Goal: Transaction & Acquisition: Purchase product/service

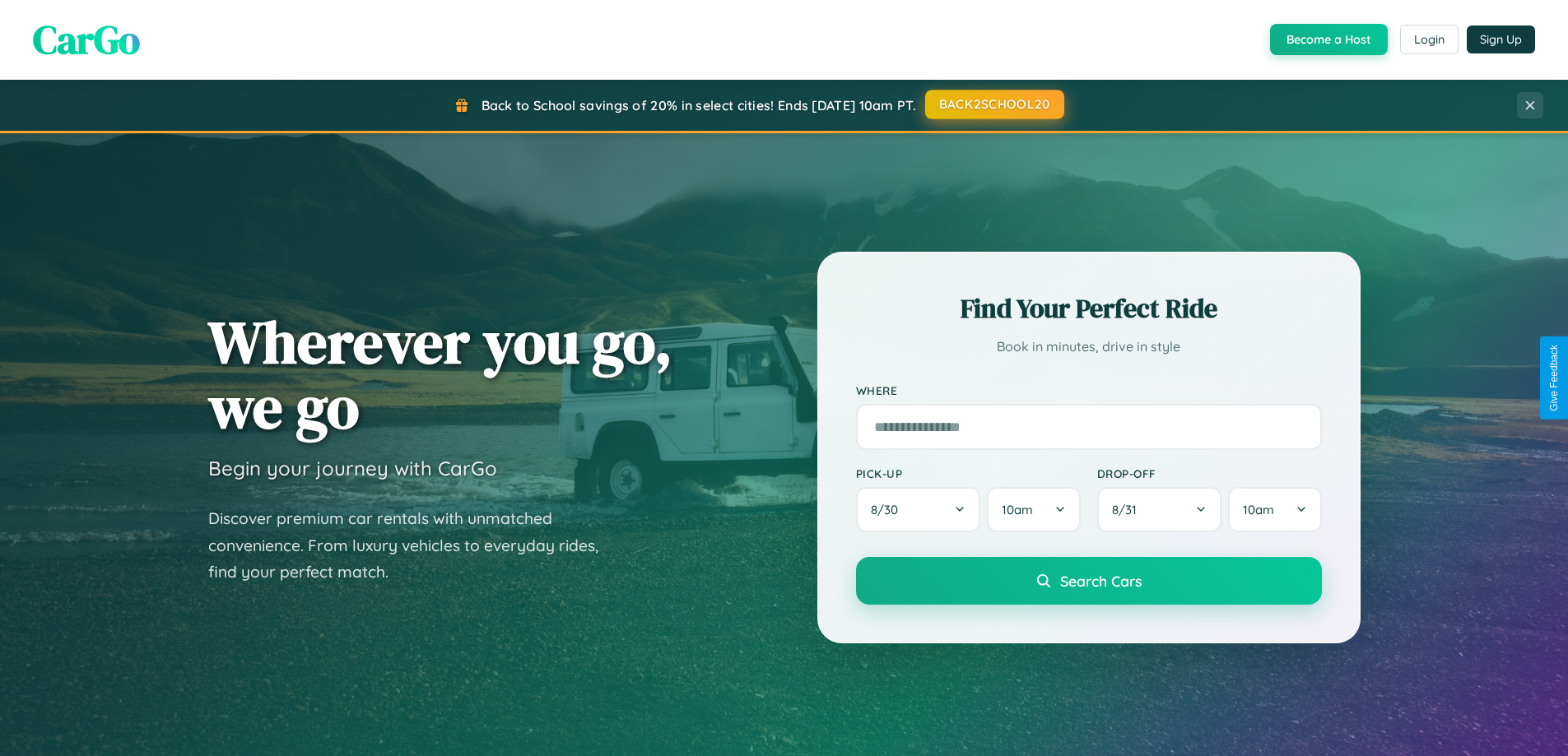
click at [993, 104] on button "BACK2SCHOOL20" at bounding box center [995, 104] width 140 height 30
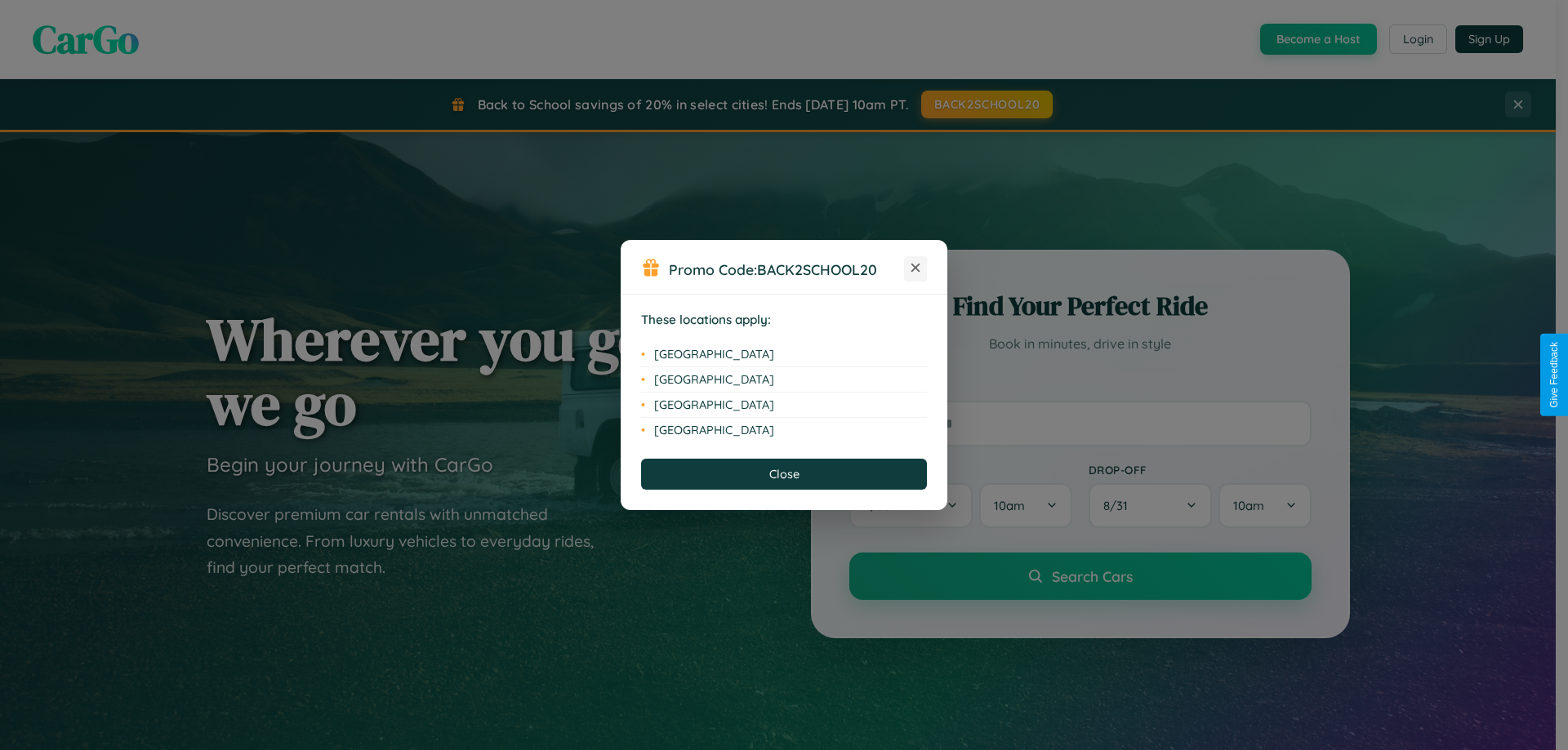
click at [915, 268] on icon at bounding box center [915, 267] width 9 height 9
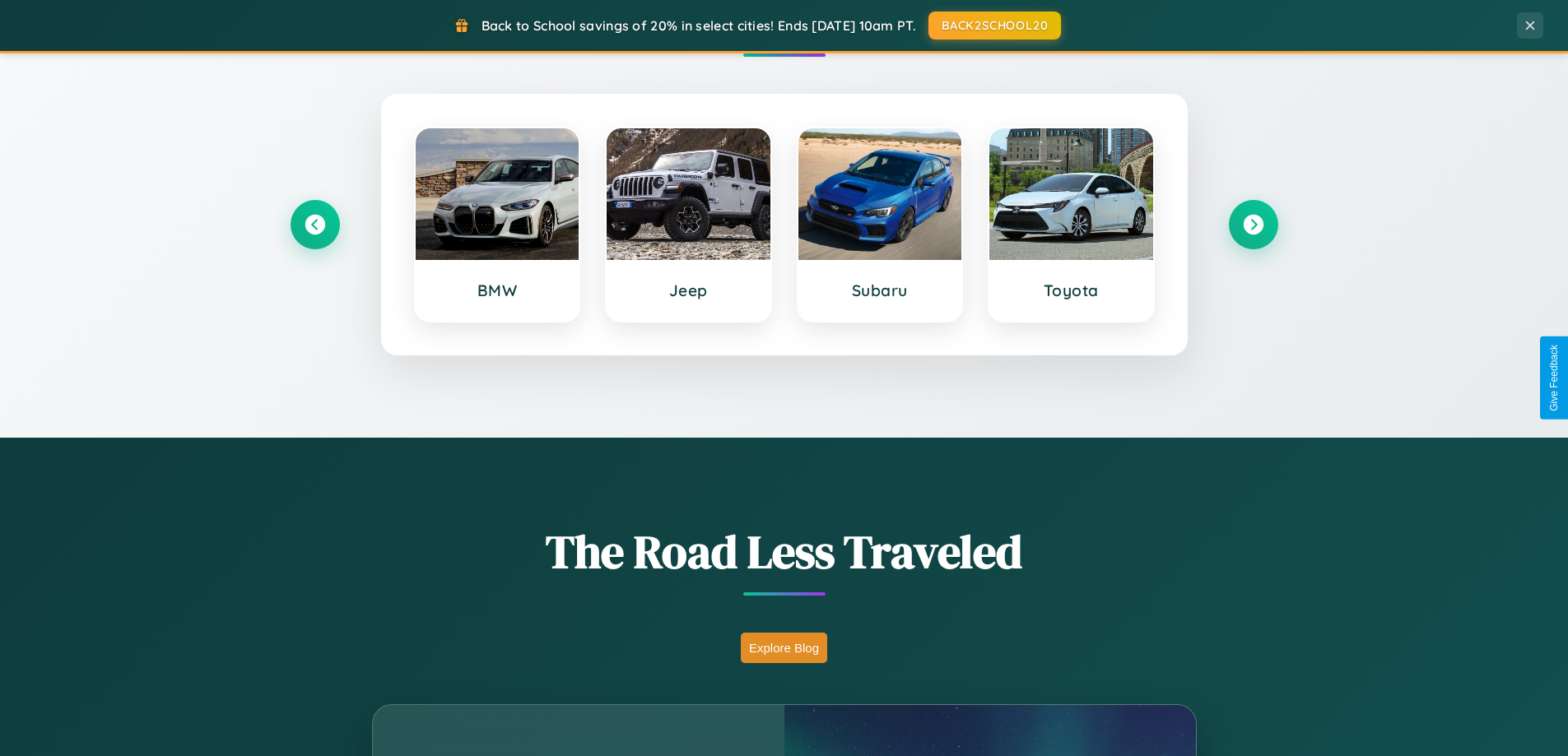
scroll to position [2645, 0]
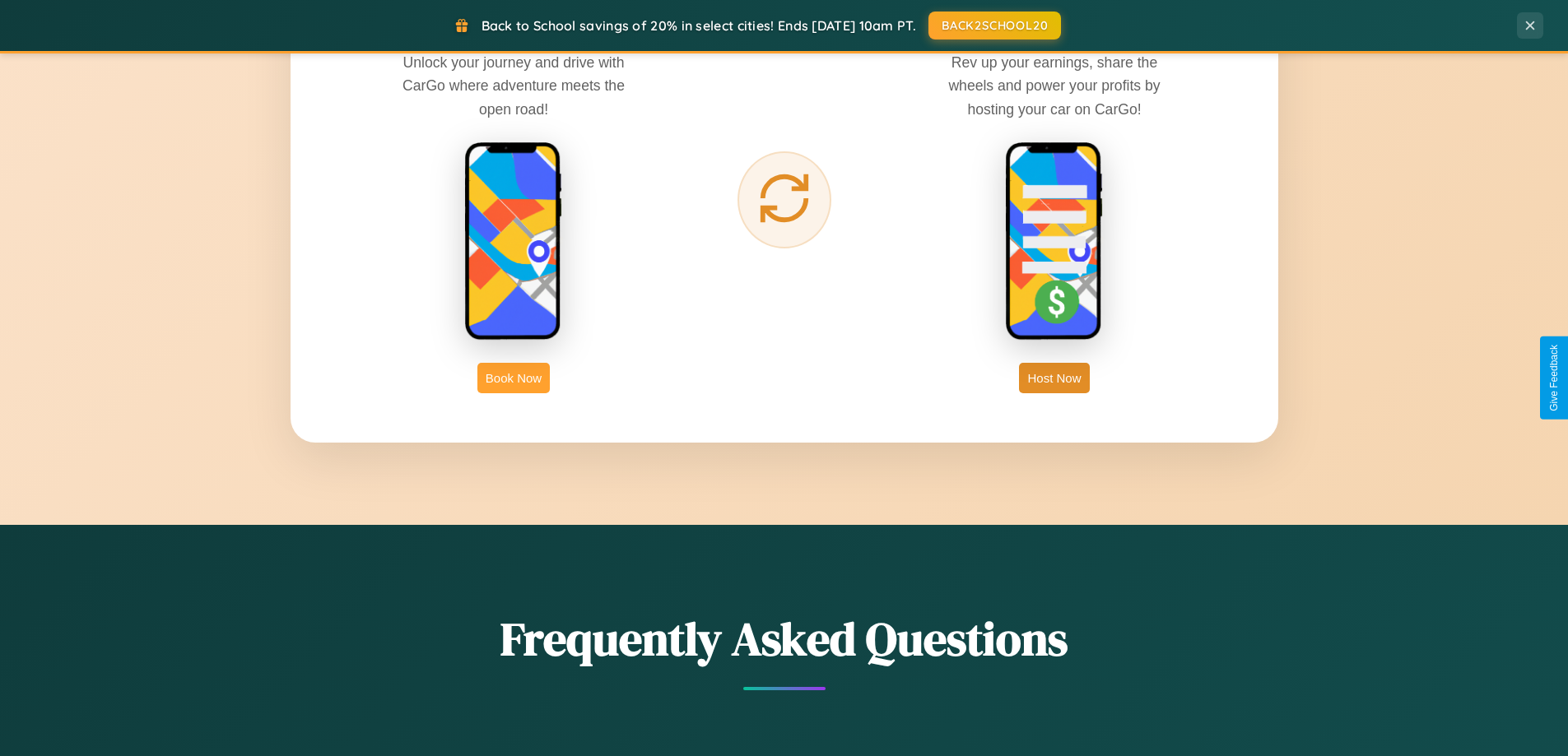
click at [513, 378] on button "Book Now" at bounding box center [513, 378] width 73 height 31
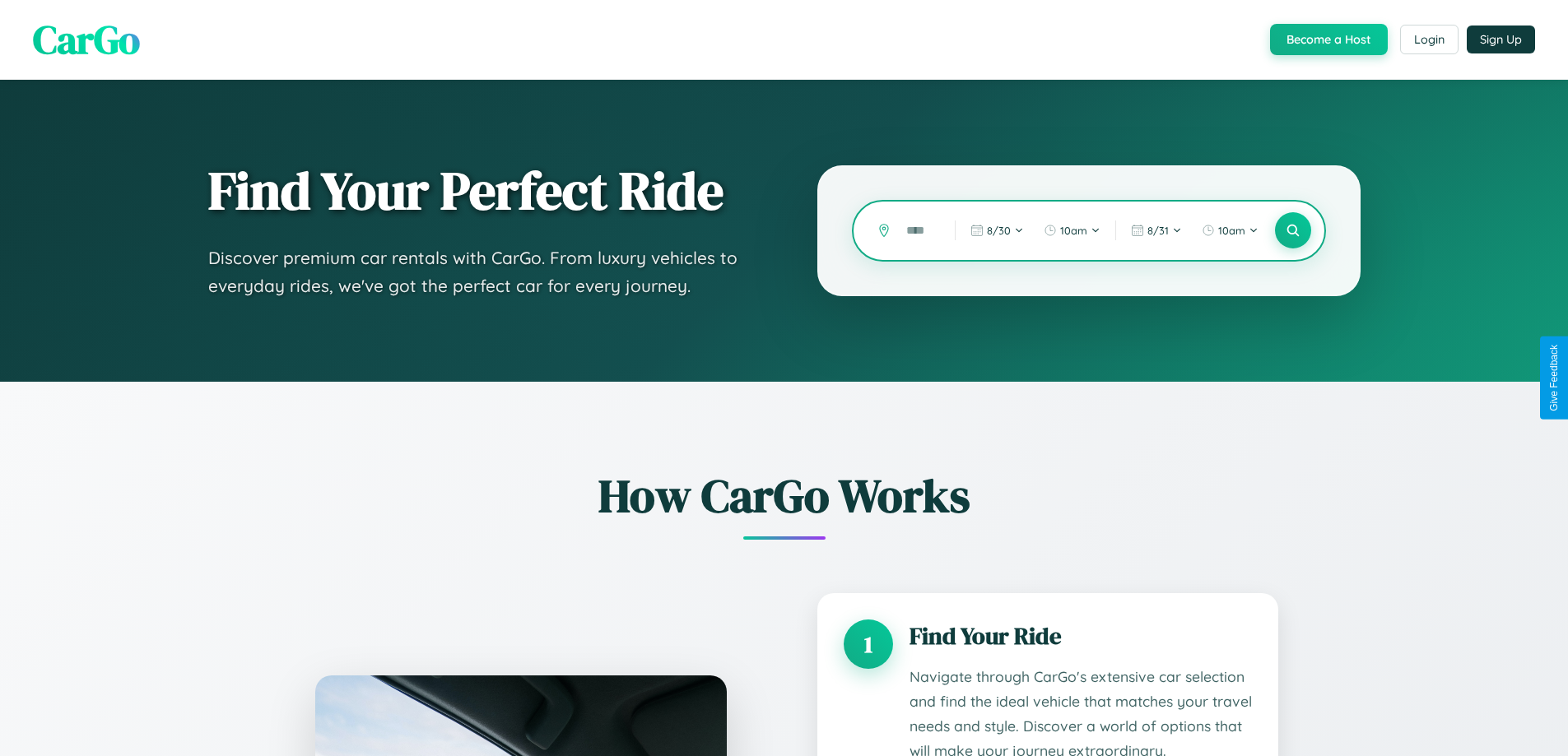
click at [919, 230] on input "text" at bounding box center [919, 230] width 40 height 29
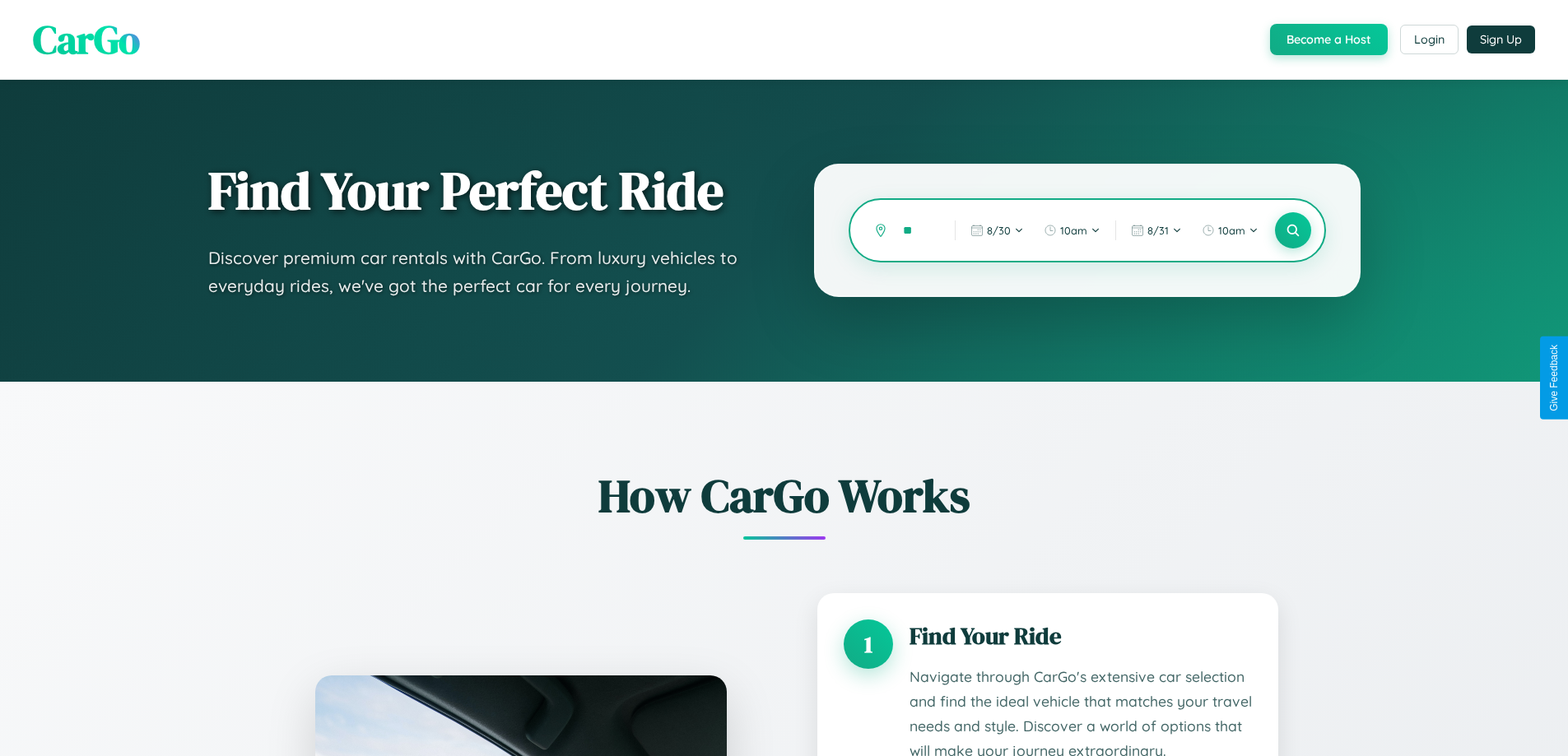
type input "*"
type input "******"
click at [1293, 230] on icon at bounding box center [1293, 230] width 15 height 15
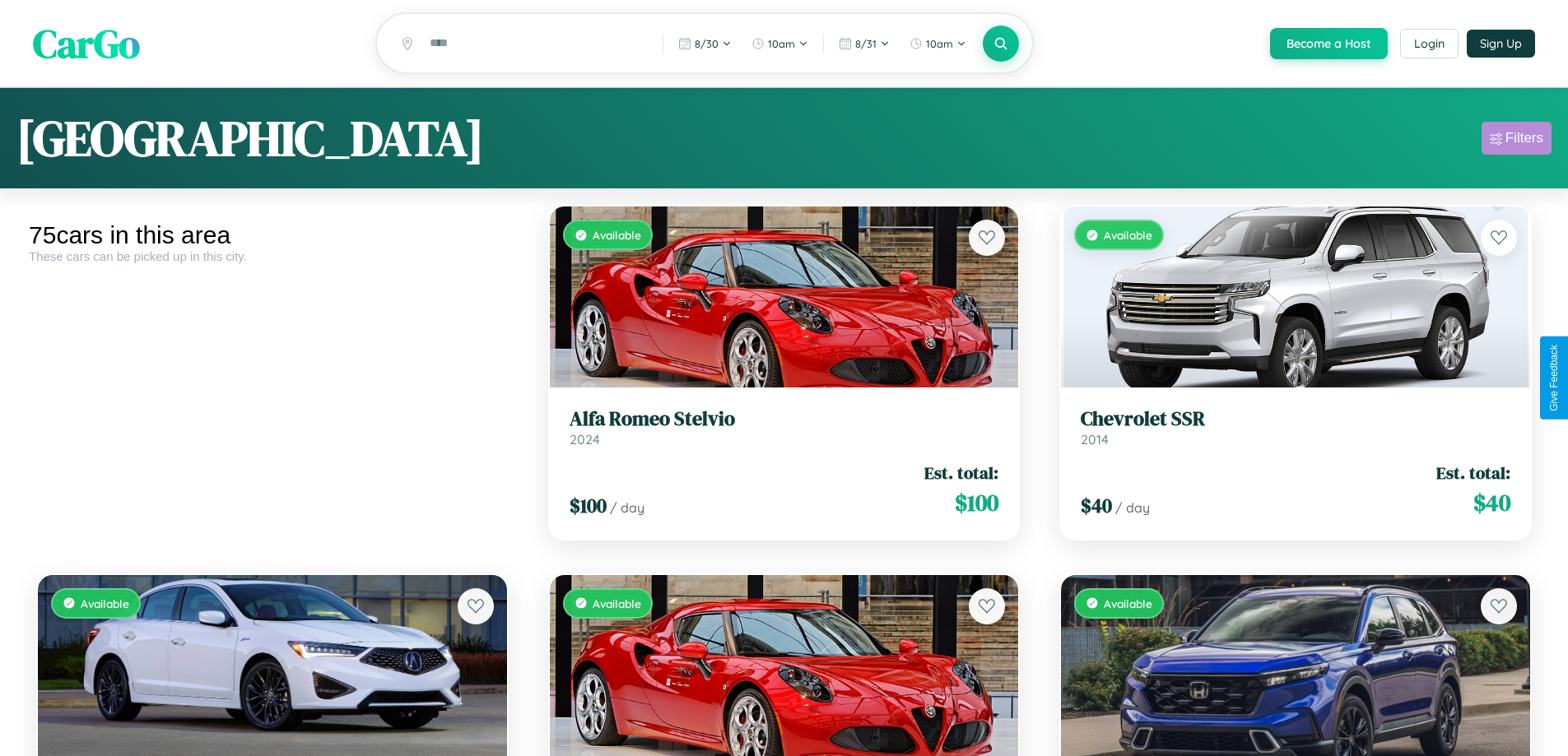
click at [1516, 140] on div "Filters" at bounding box center [1525, 138] width 38 height 16
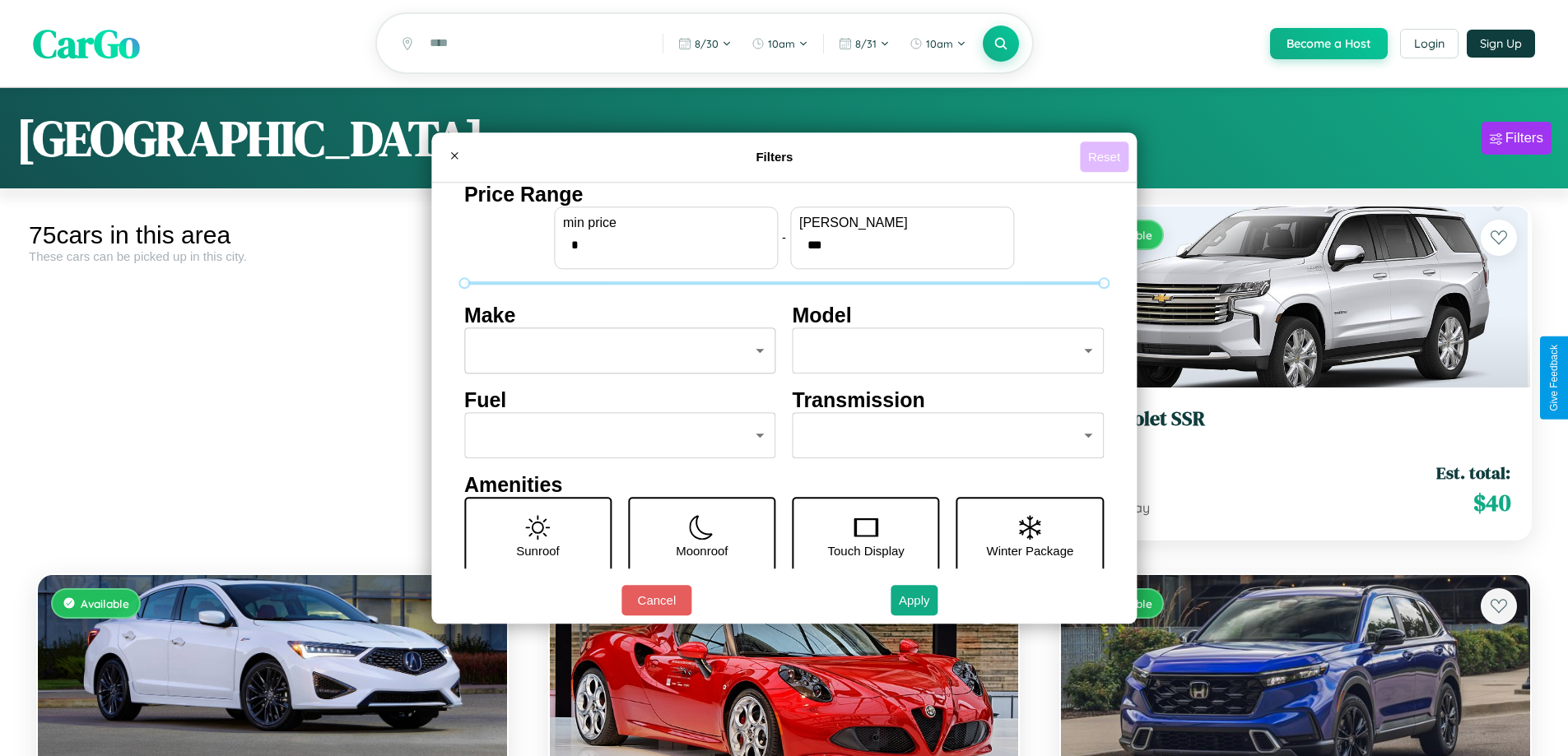
click at [1106, 157] on button "Reset" at bounding box center [1104, 157] width 49 height 31
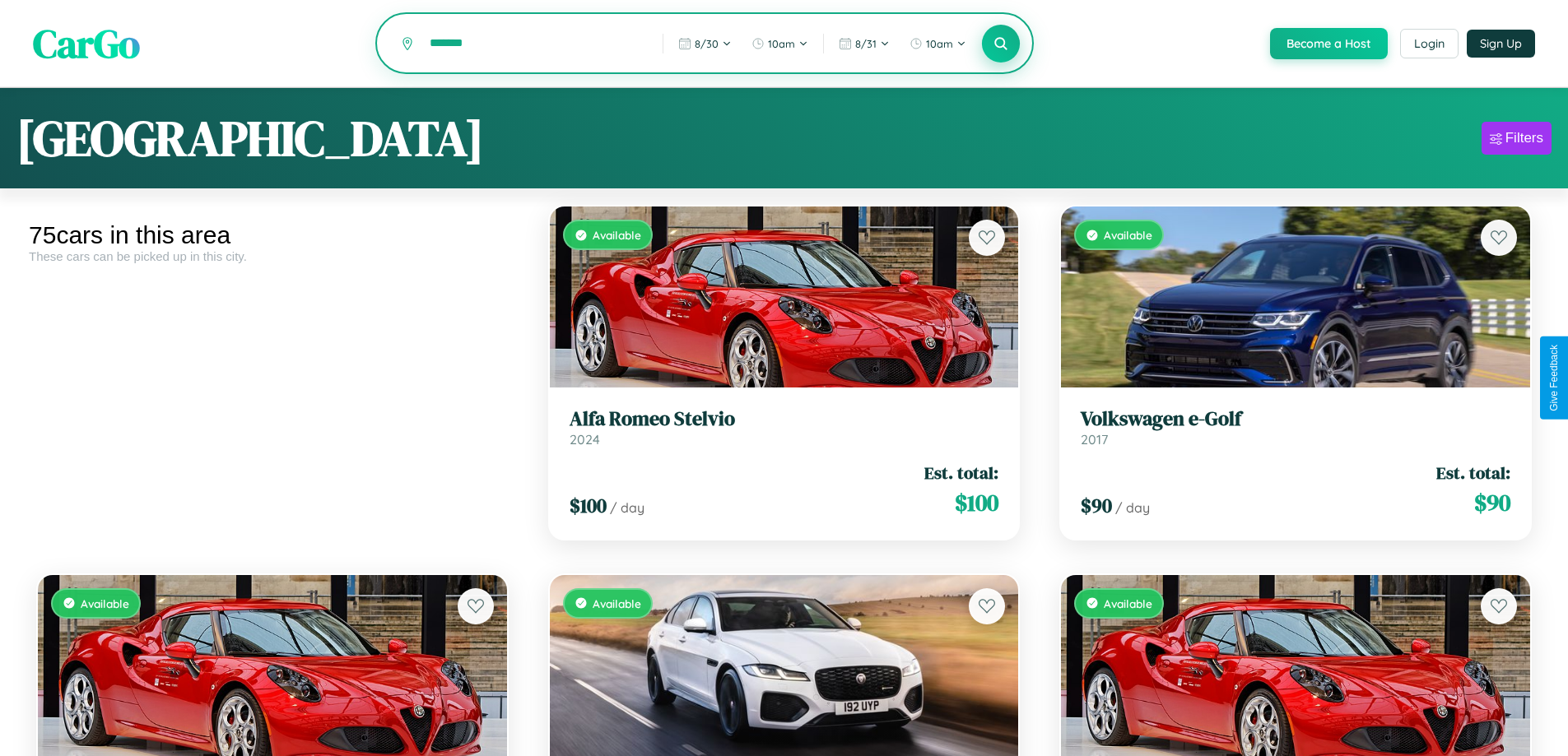
type input "*******"
click at [1000, 45] on icon at bounding box center [1001, 43] width 15 height 15
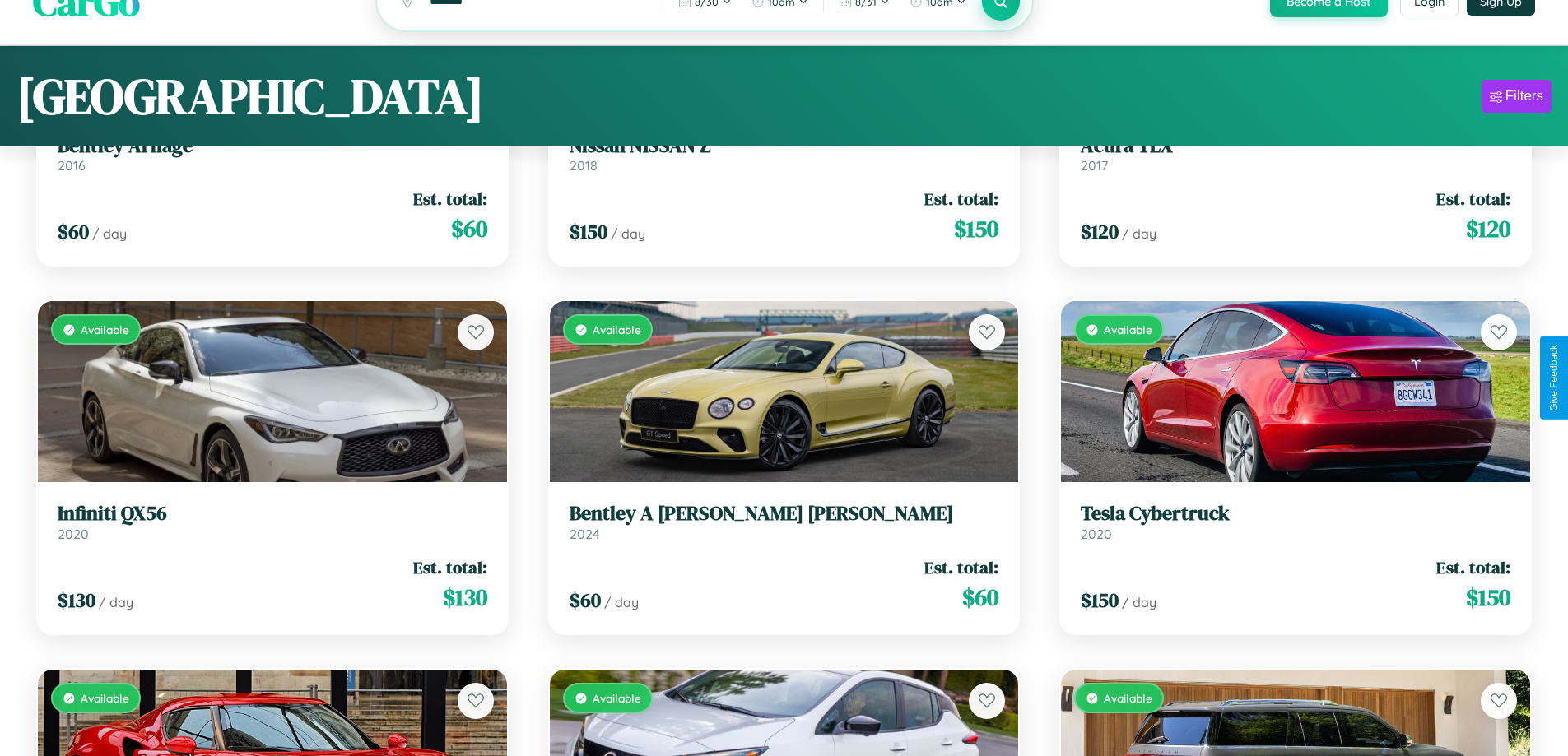
scroll to position [99, 0]
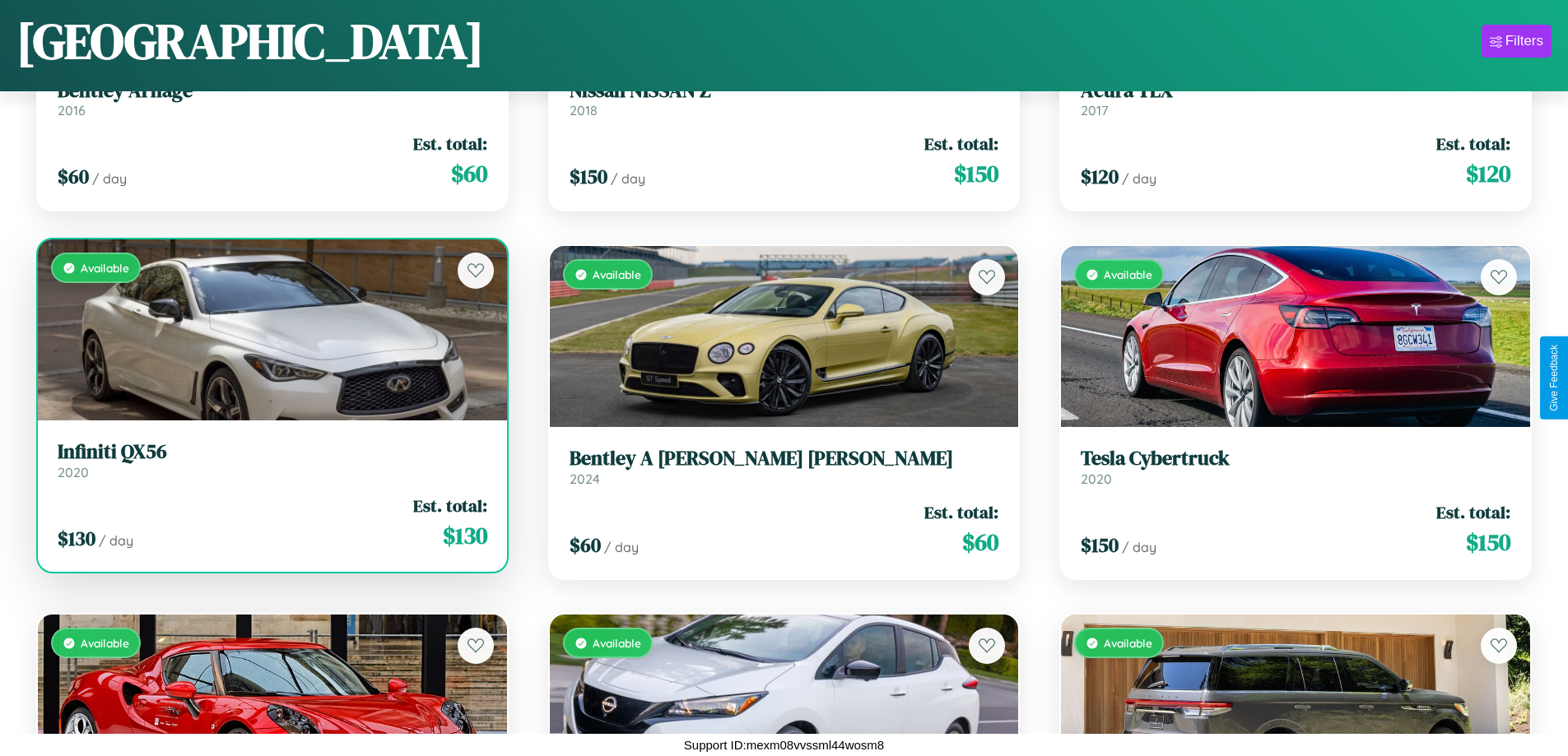
click at [270, 331] on div "Available" at bounding box center [272, 330] width 469 height 181
click at [270, 330] on div "Available" at bounding box center [272, 330] width 469 height 181
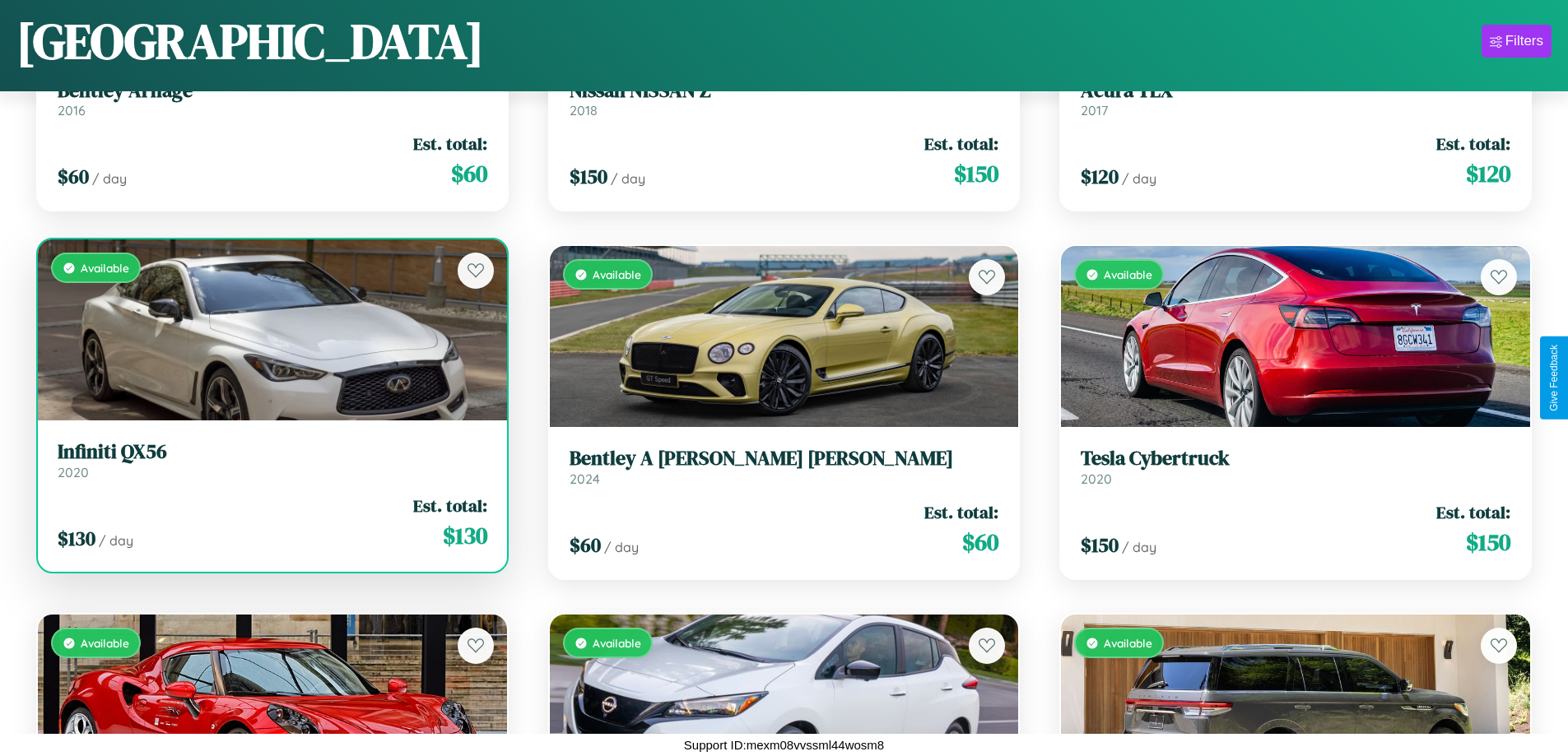
click at [270, 330] on div "Available" at bounding box center [272, 330] width 469 height 181
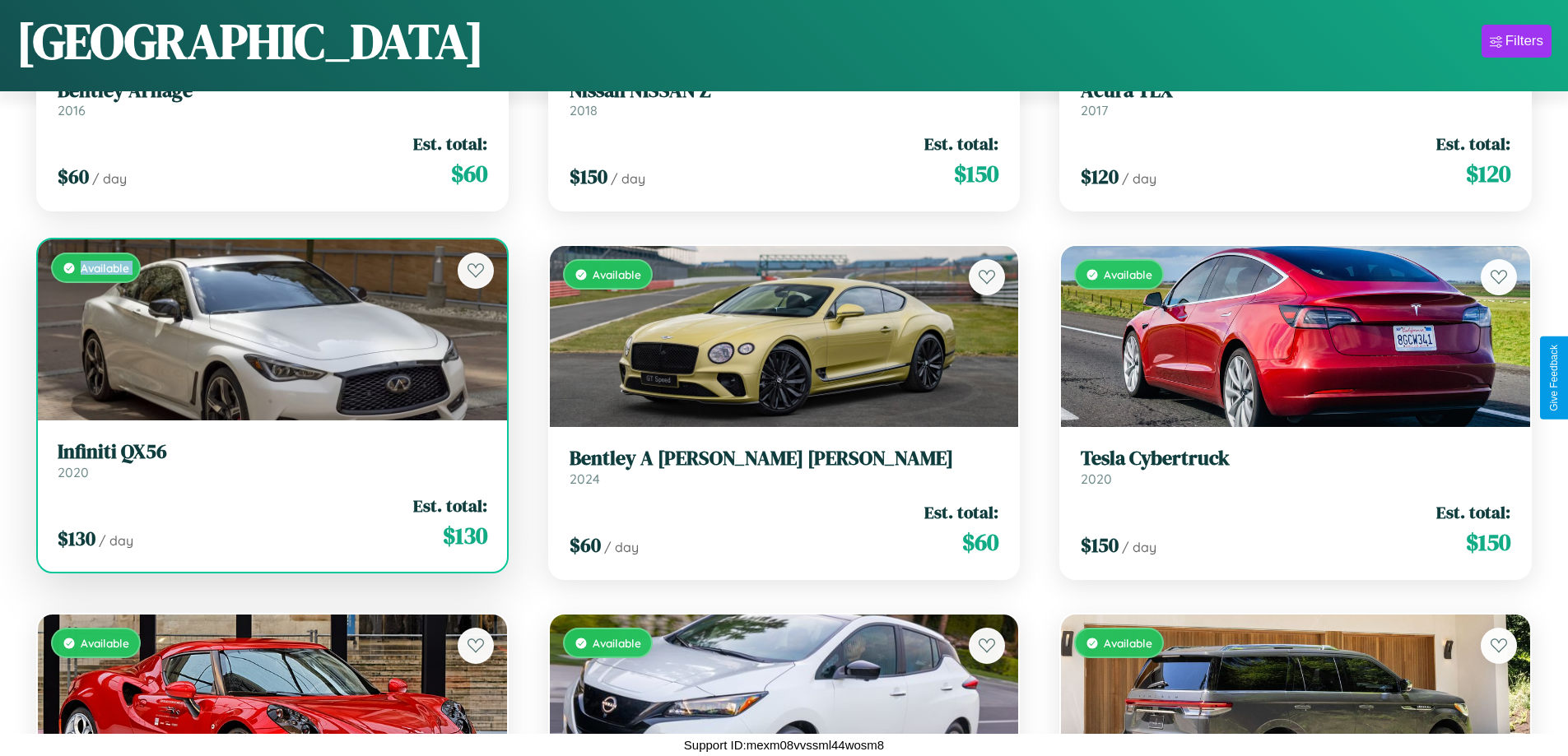
click at [270, 330] on div "Available" at bounding box center [272, 330] width 469 height 181
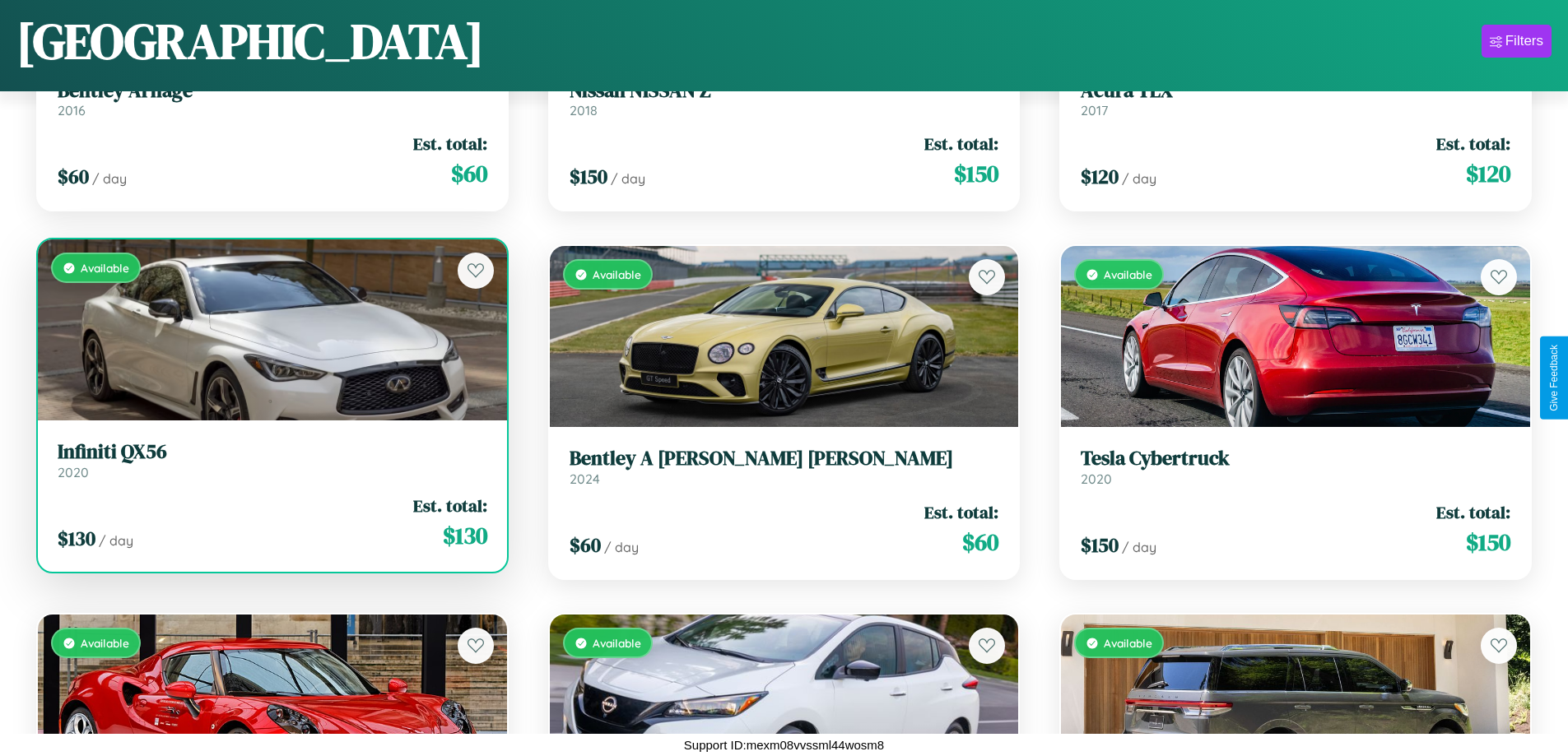
click at [270, 330] on div "Available" at bounding box center [272, 330] width 469 height 181
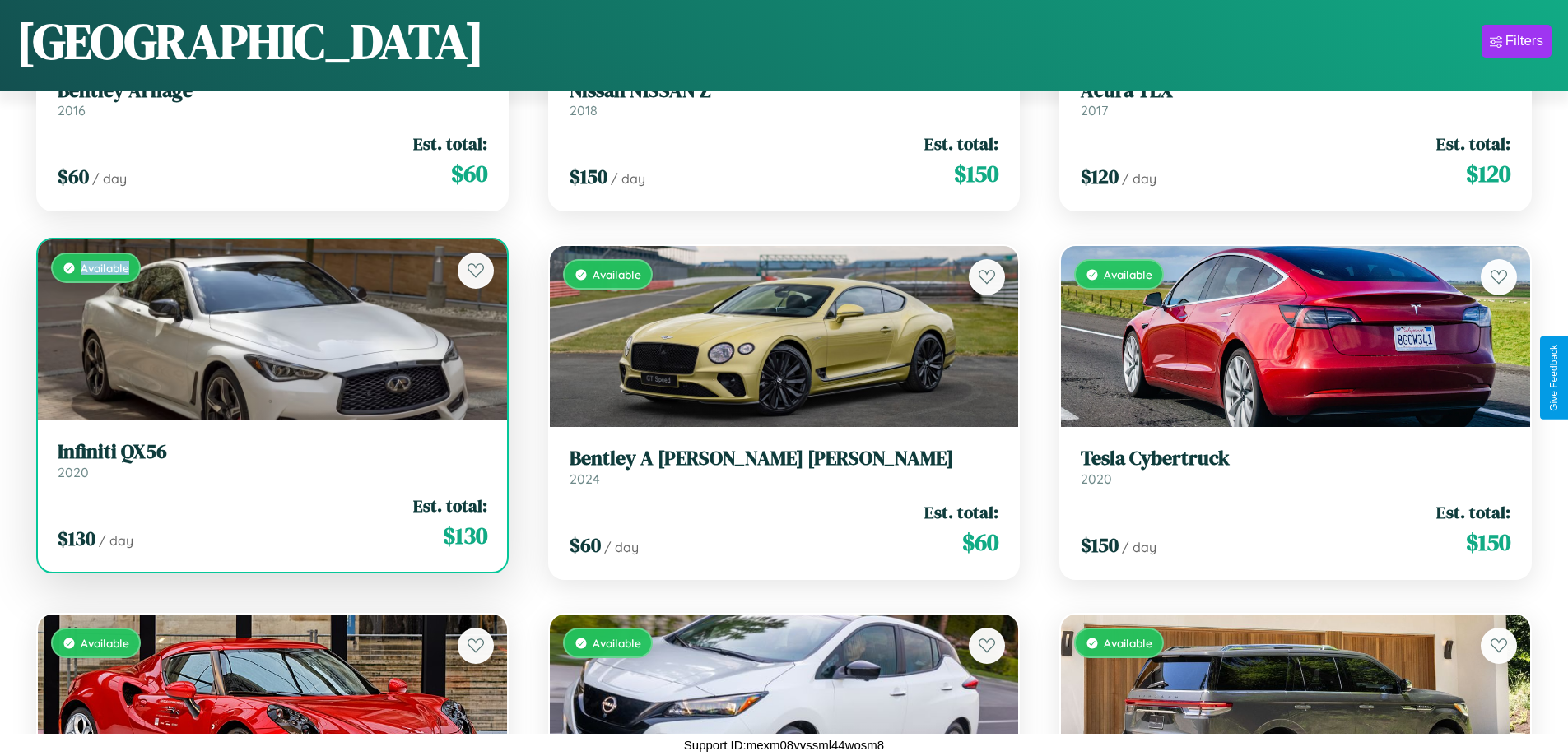
click at [270, 330] on div "Available" at bounding box center [272, 330] width 469 height 181
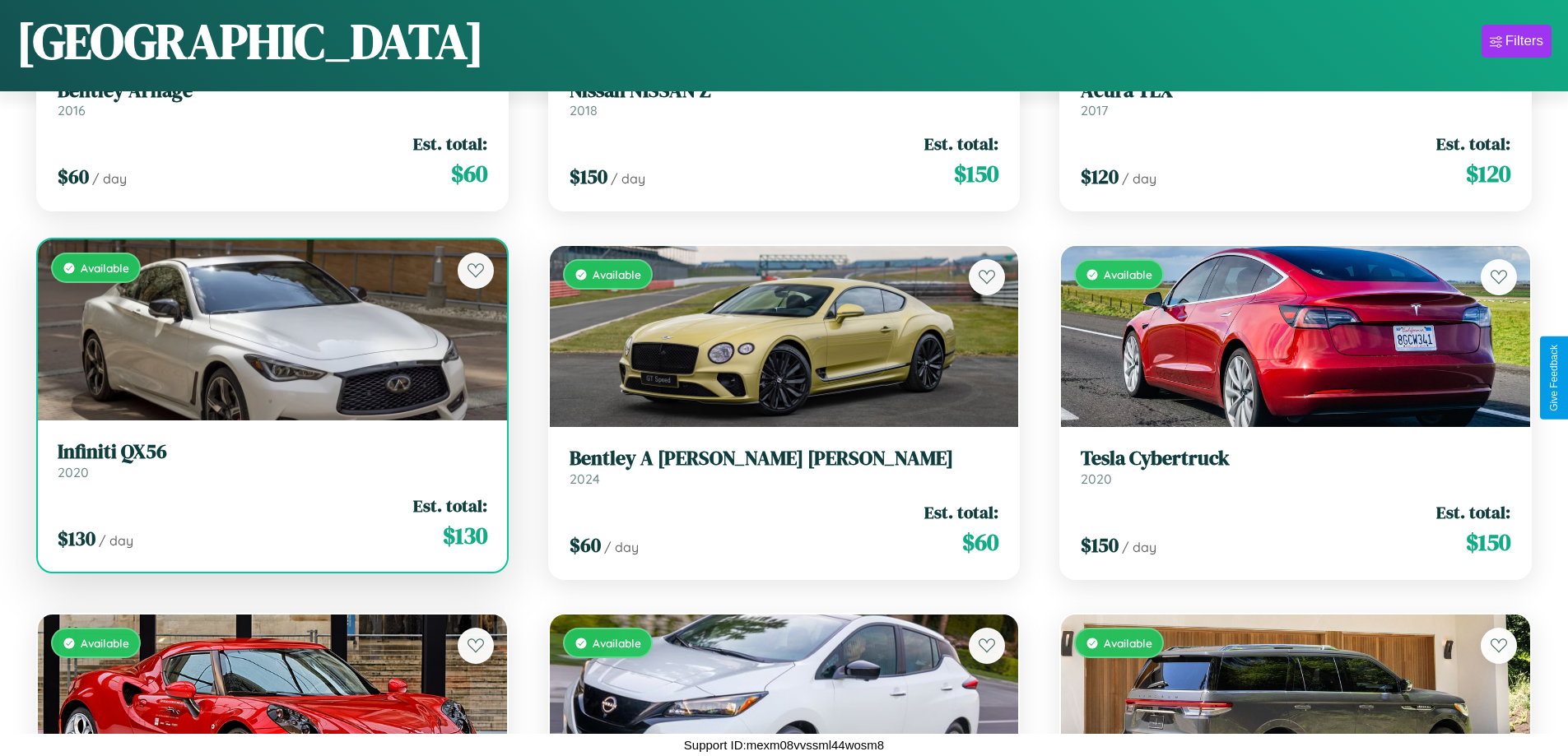
click at [270, 460] on h3 "Infiniti QX56" at bounding box center [272, 452] width 430 height 24
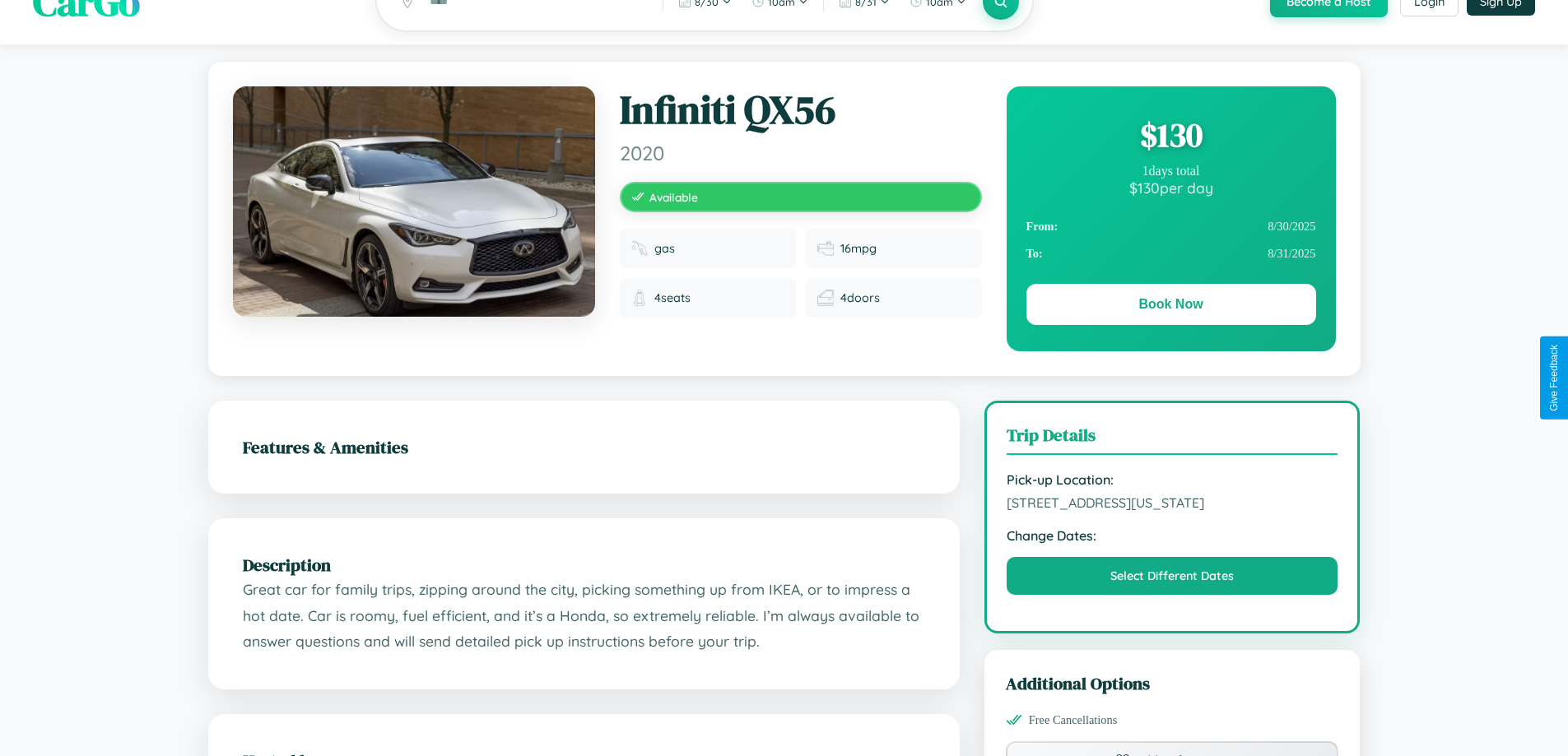
scroll to position [541, 0]
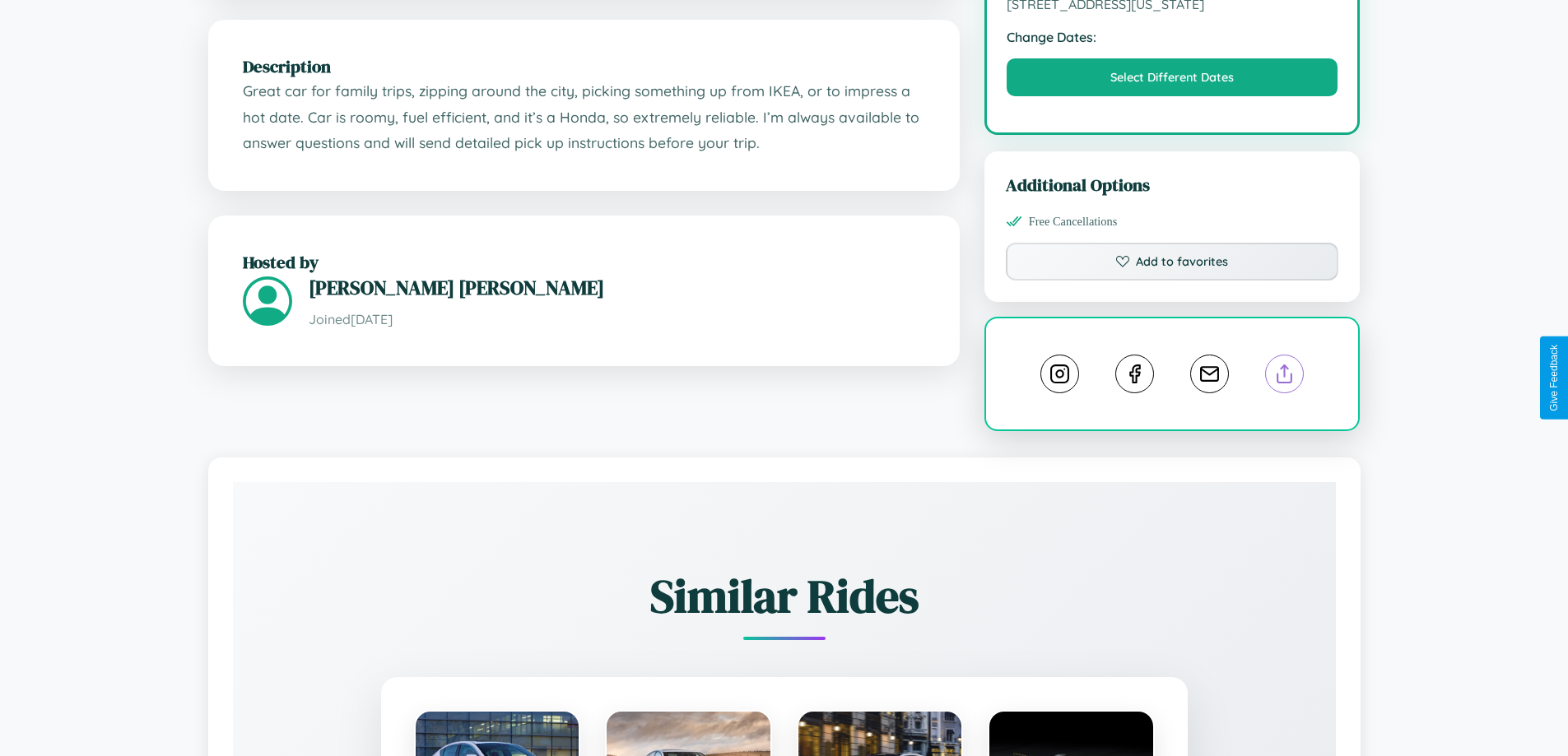
click at [1285, 377] on line at bounding box center [1285, 371] width 0 height 11
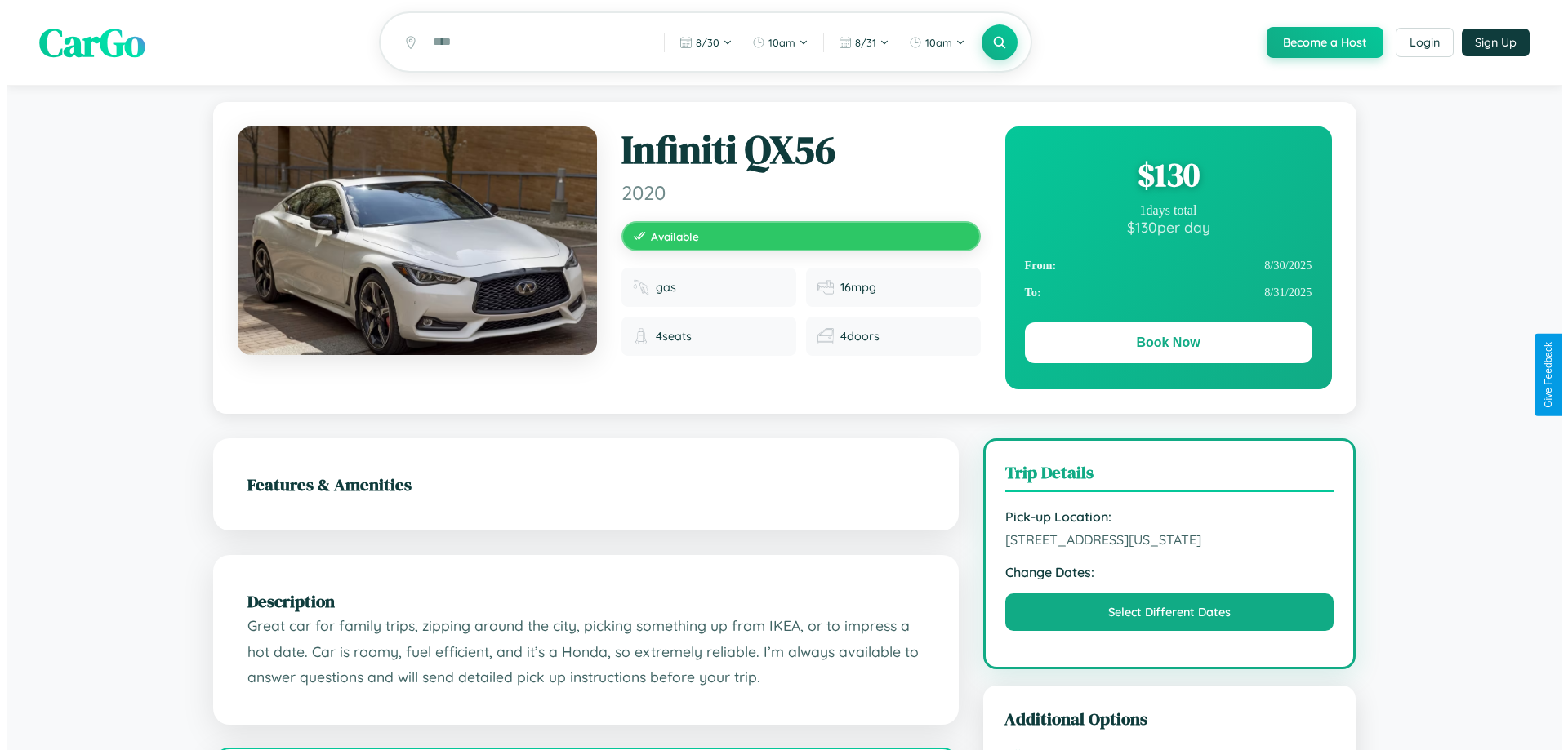
scroll to position [0, 0]
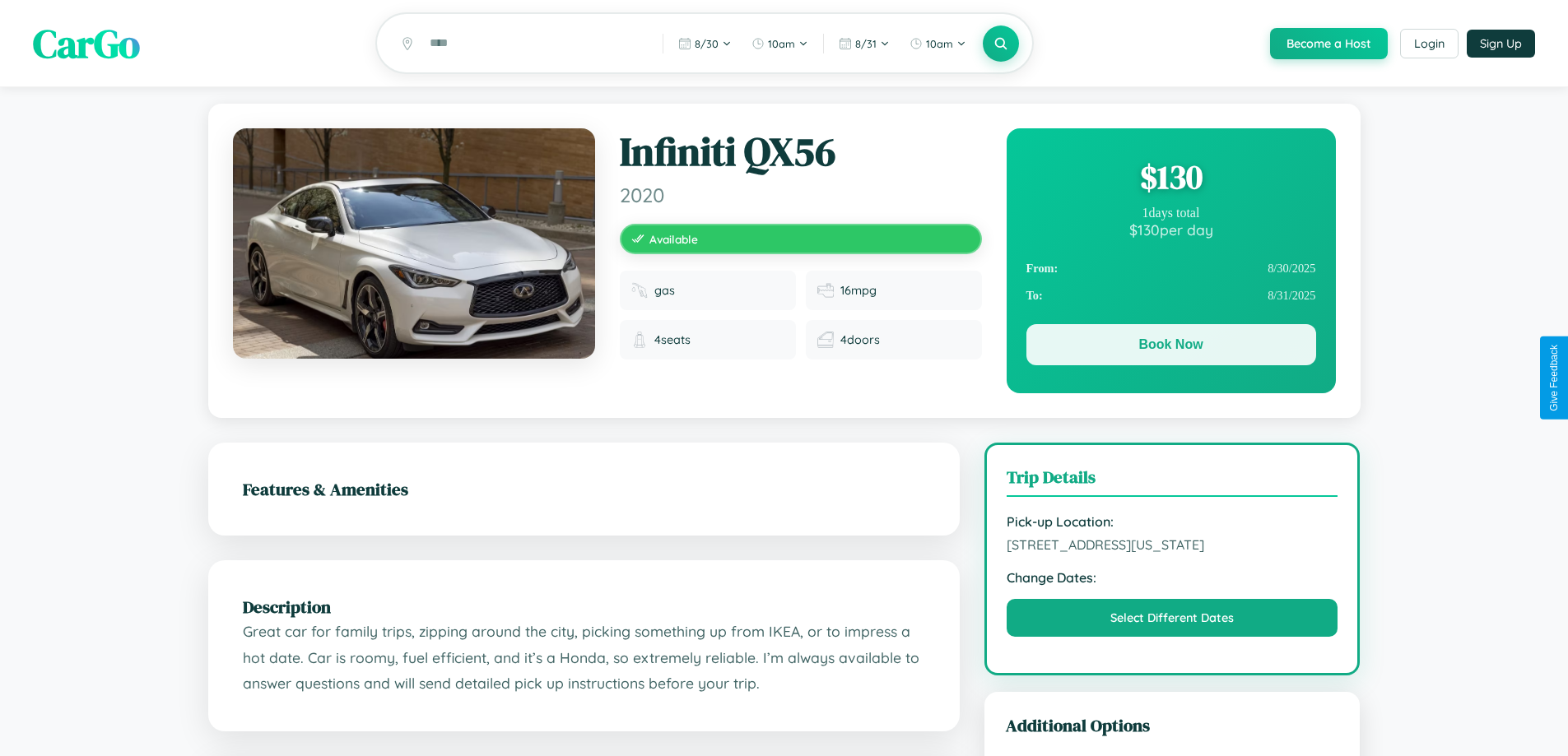
click at [1171, 347] on button "Book Now" at bounding box center [1171, 344] width 290 height 41
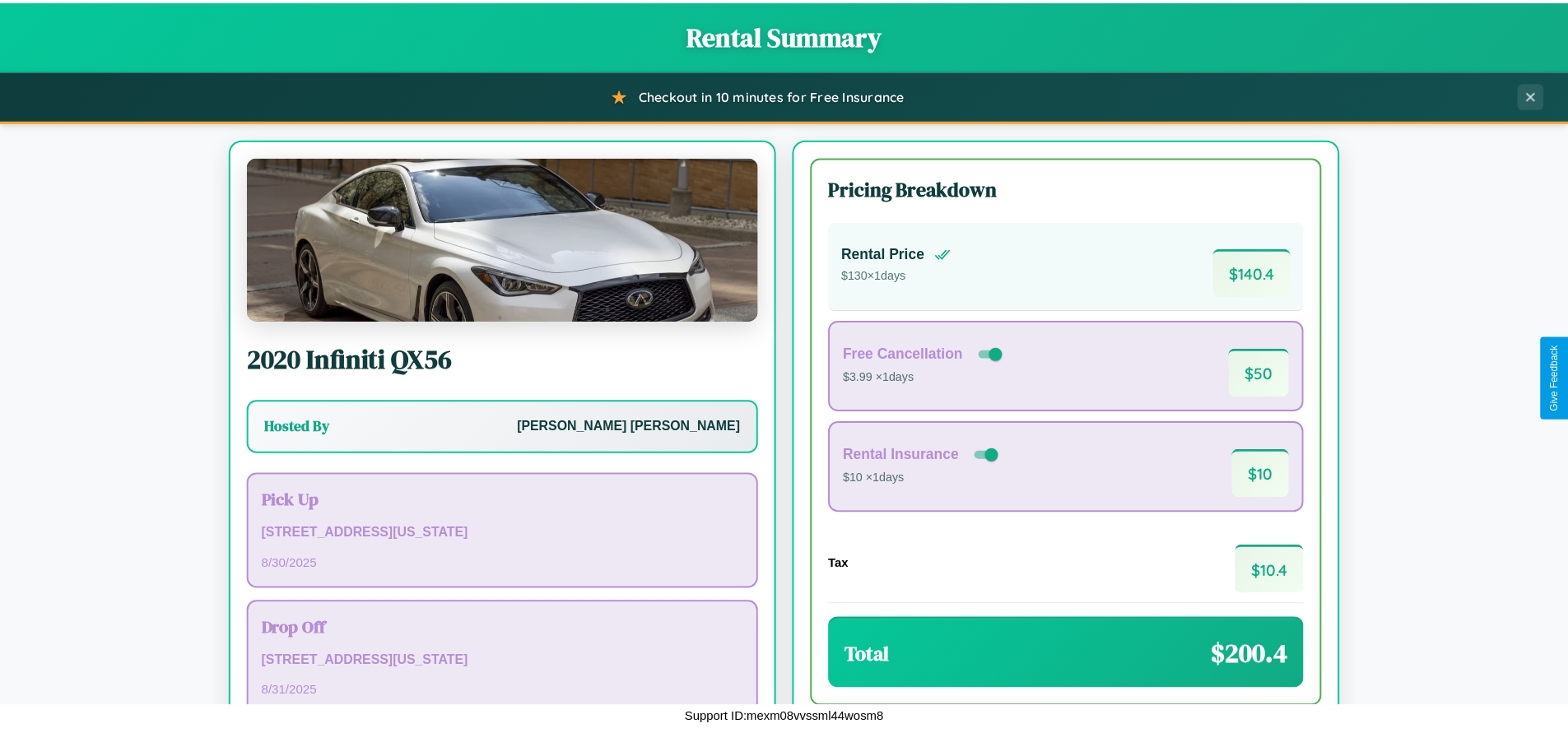
scroll to position [113, 0]
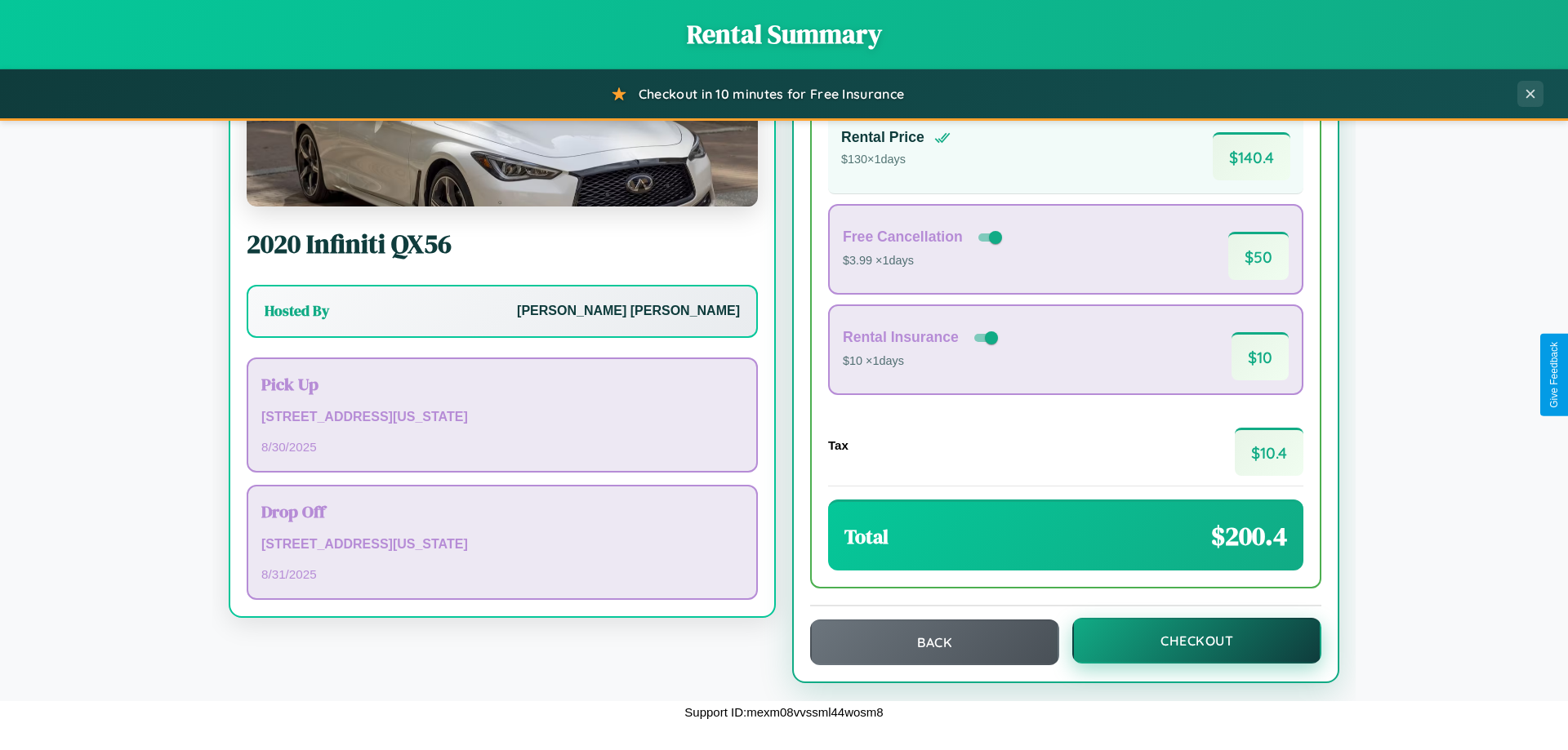
click at [1186, 641] on button "Checkout" at bounding box center [1197, 641] width 249 height 46
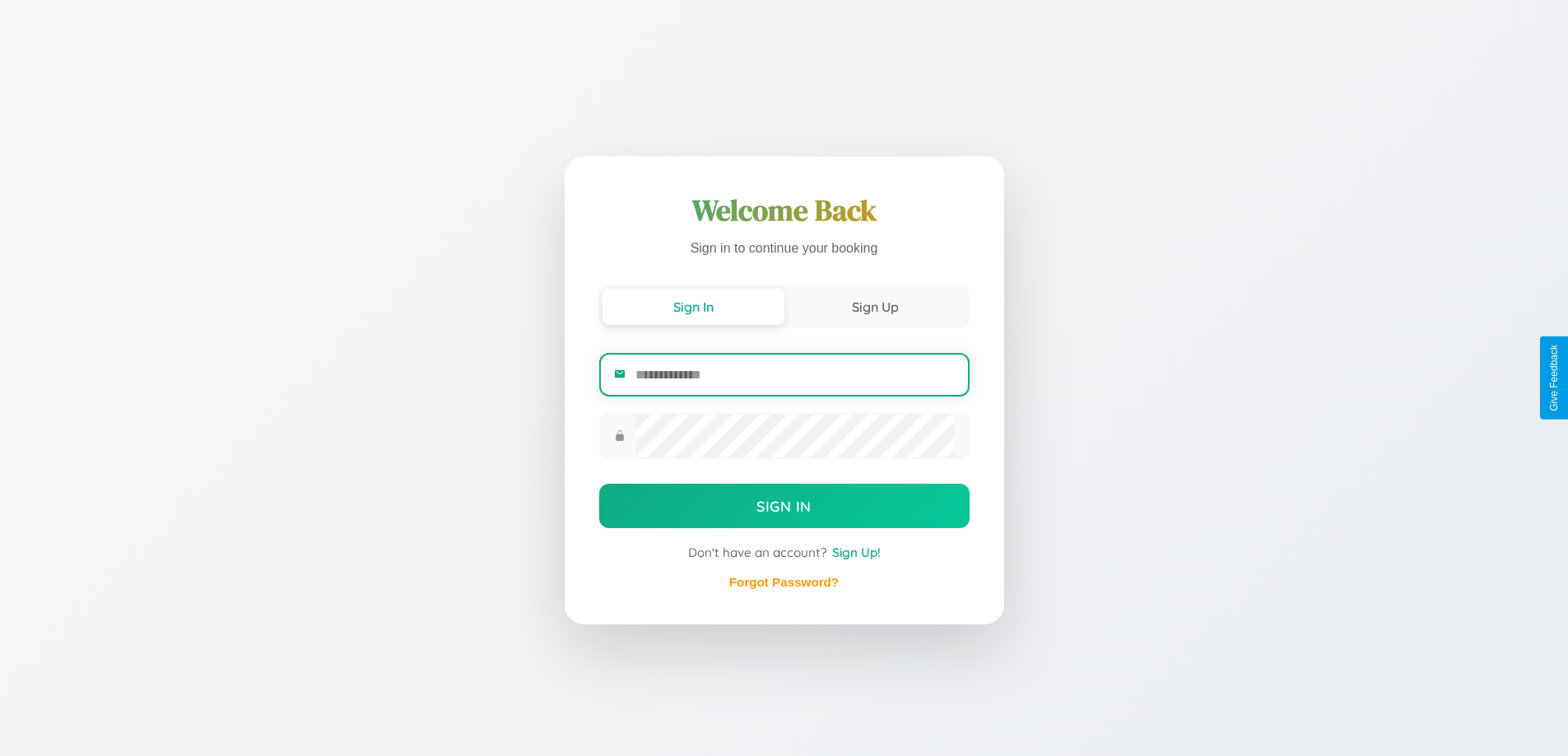
click at [795, 375] on input "email" at bounding box center [795, 375] width 318 height 40
type input "**********"
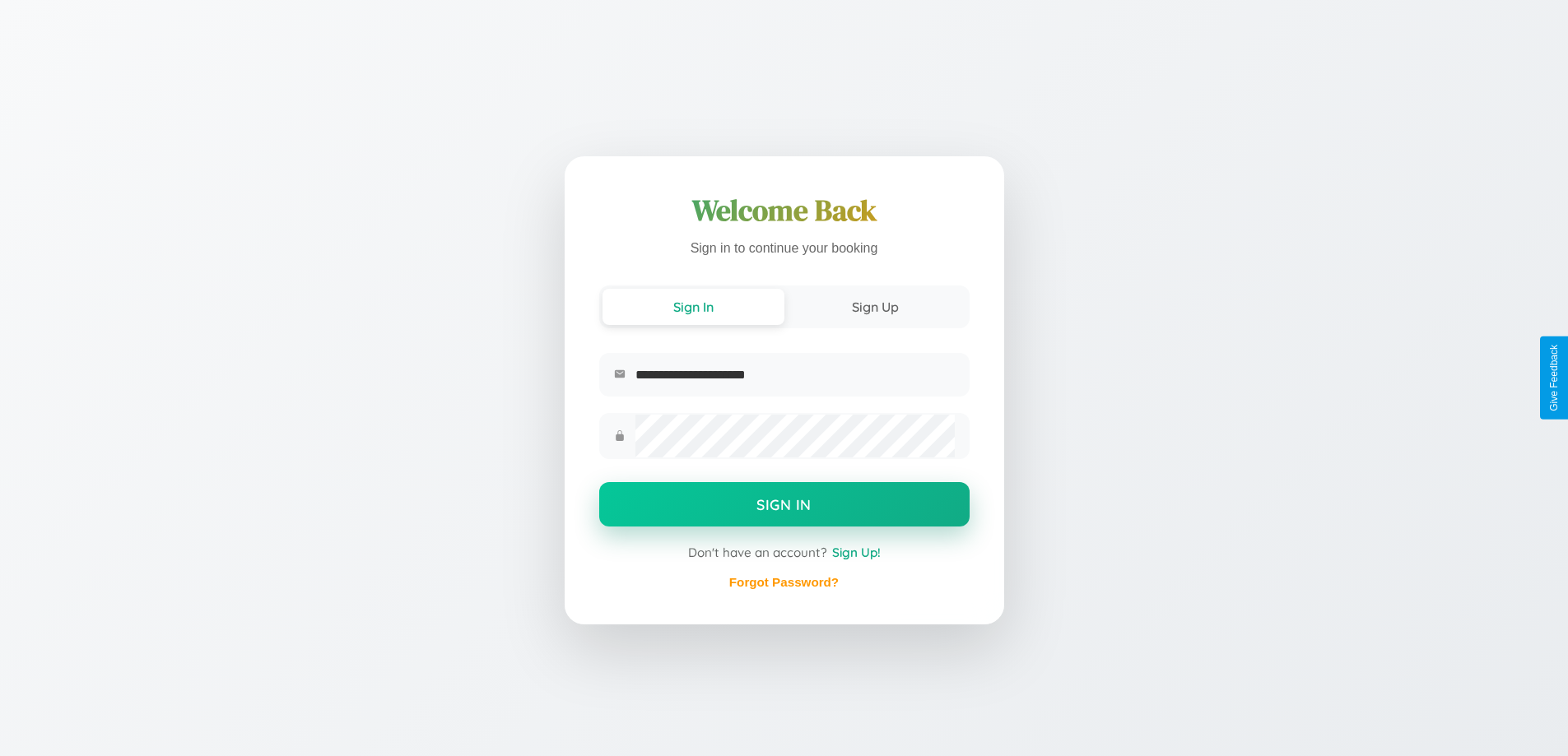
click at [784, 507] on button "Sign In" at bounding box center [785, 505] width 371 height 45
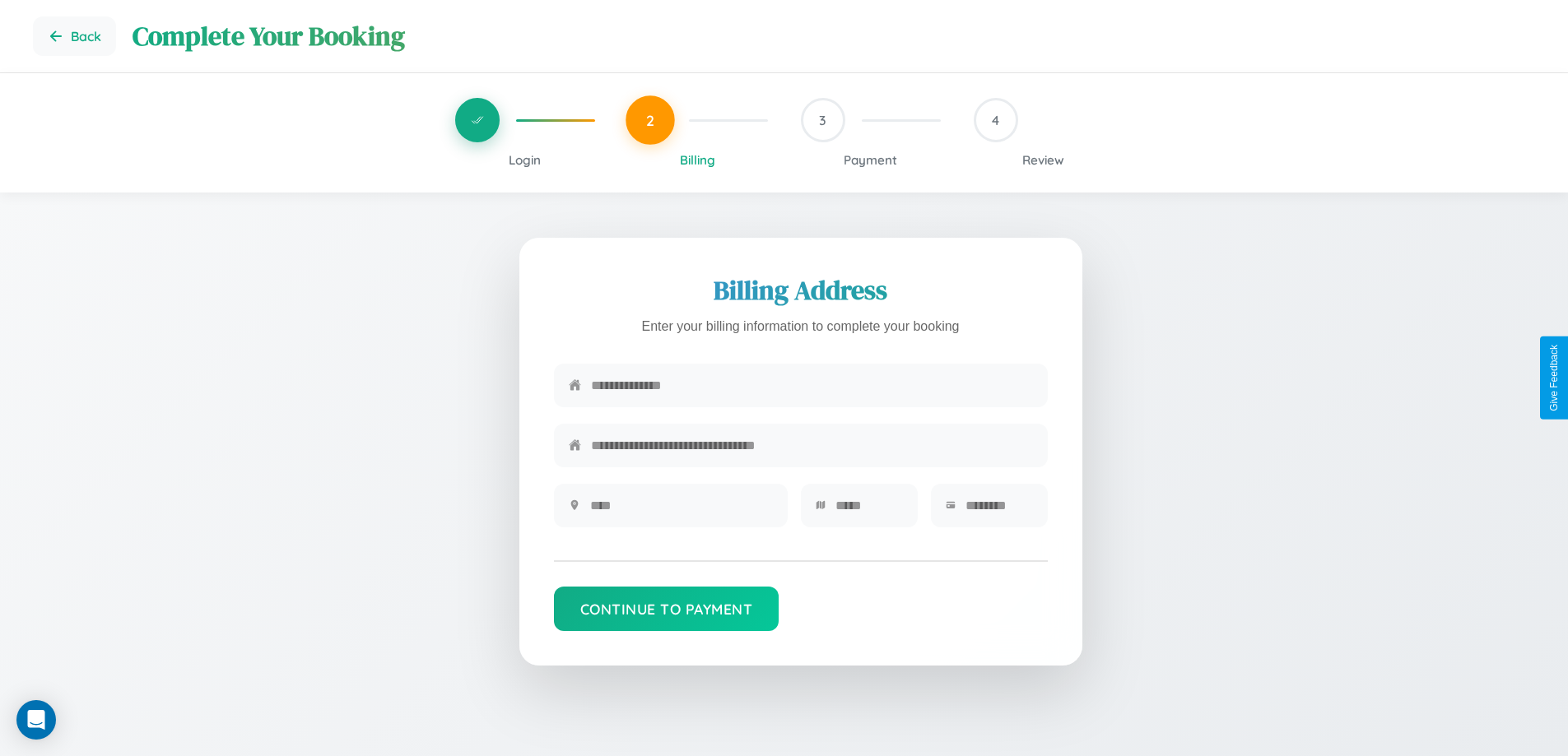
click at [812, 386] on input "text" at bounding box center [812, 385] width 442 height 40
type input "**********"
click at [681, 511] on input "text" at bounding box center [681, 506] width 183 height 40
type input "********"
click at [869, 511] on input "text" at bounding box center [869, 506] width 68 height 40
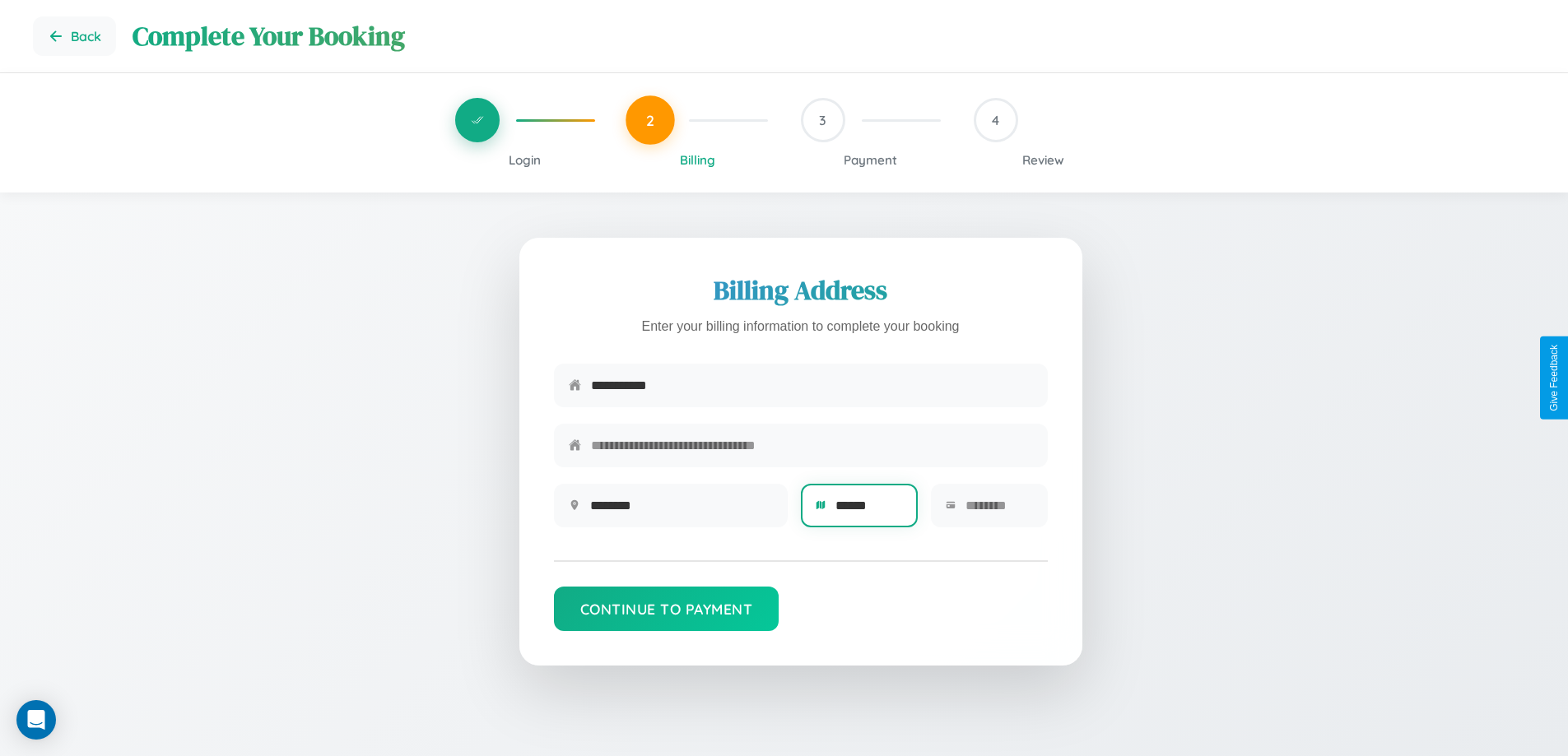
type input "******"
click at [999, 511] on input "text" at bounding box center [999, 506] width 68 height 40
type input "*****"
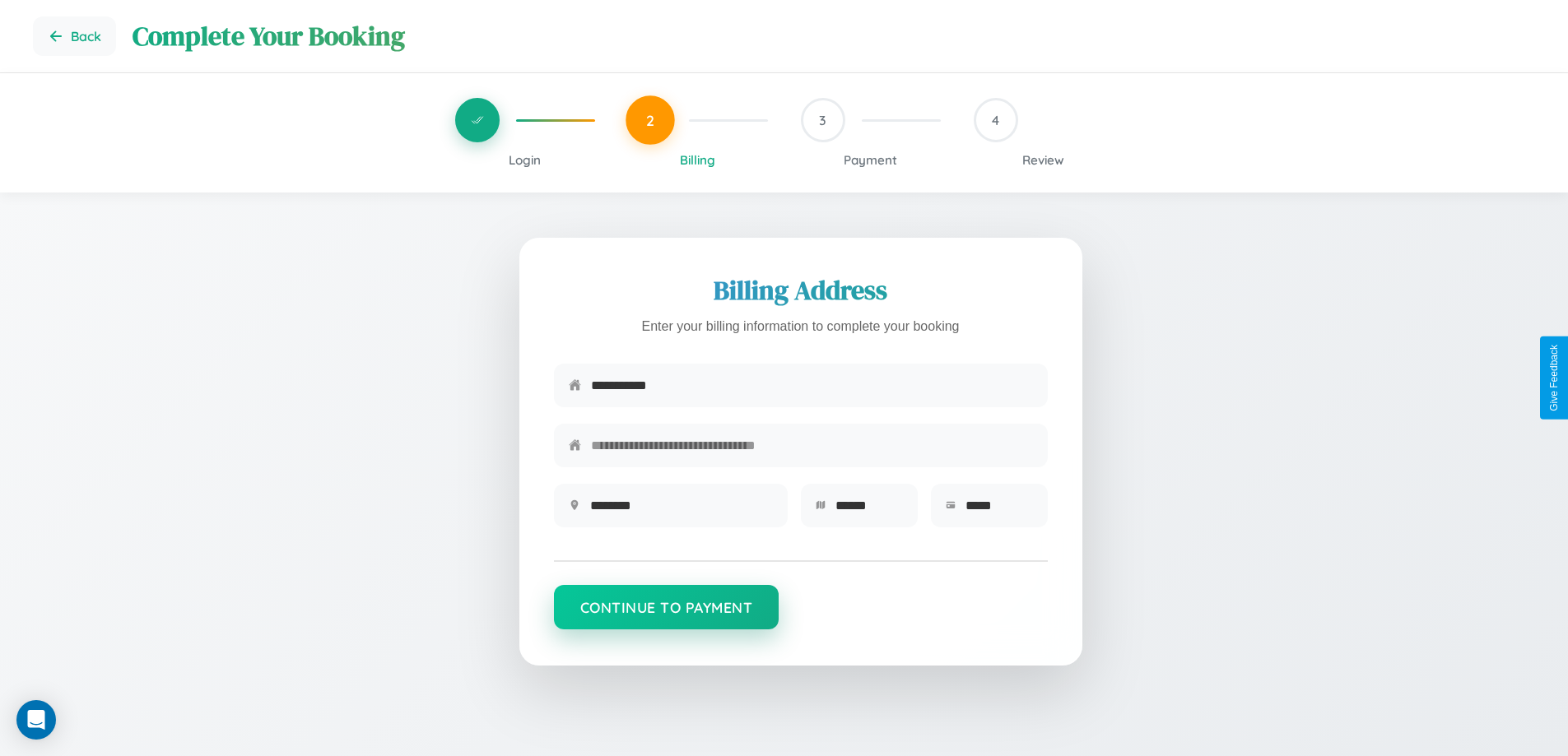
click at [666, 616] on button "Continue to Payment" at bounding box center [667, 607] width 226 height 45
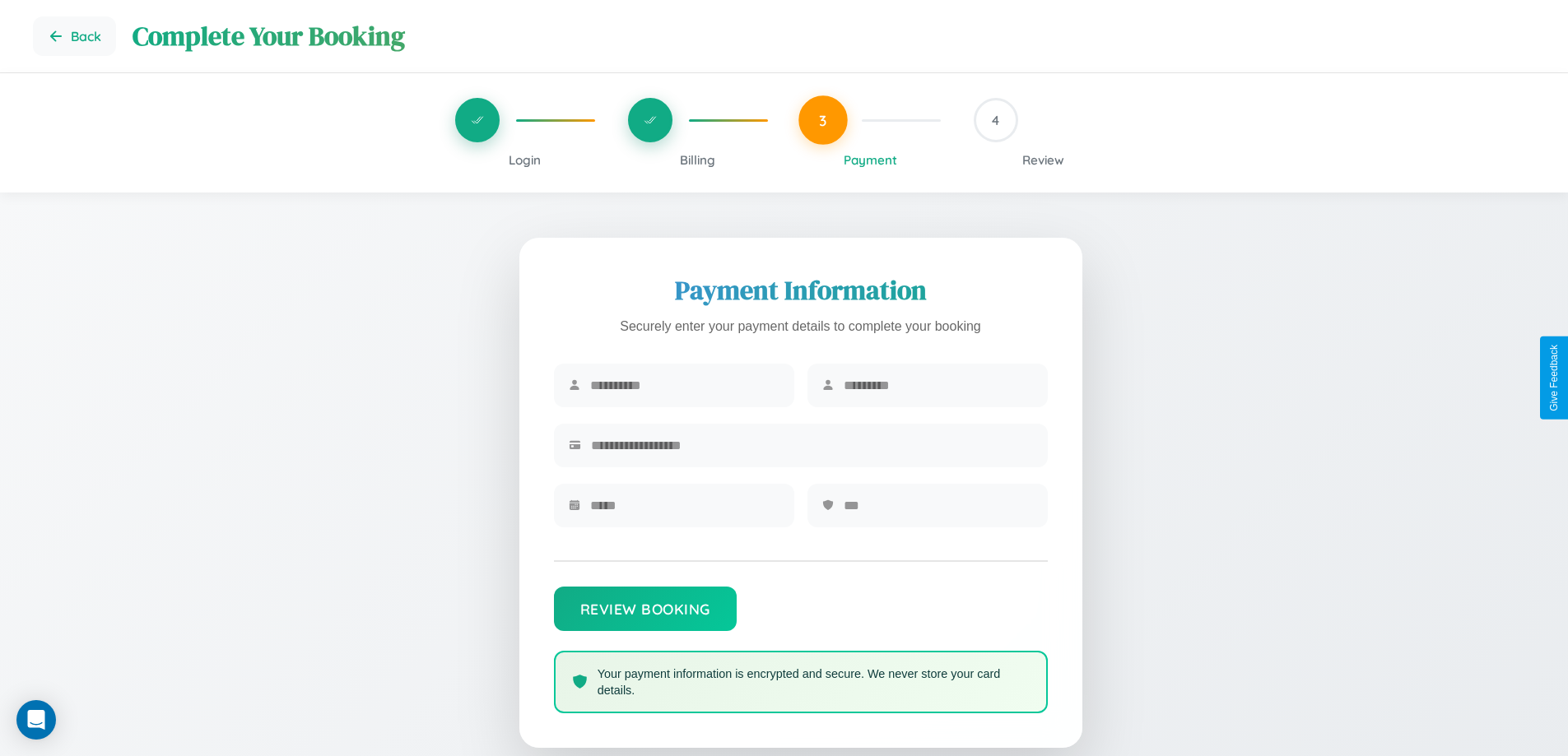
click at [685, 386] on input "text" at bounding box center [685, 385] width 189 height 40
type input "******"
click at [938, 386] on input "text" at bounding box center [939, 385] width 189 height 40
type input "******"
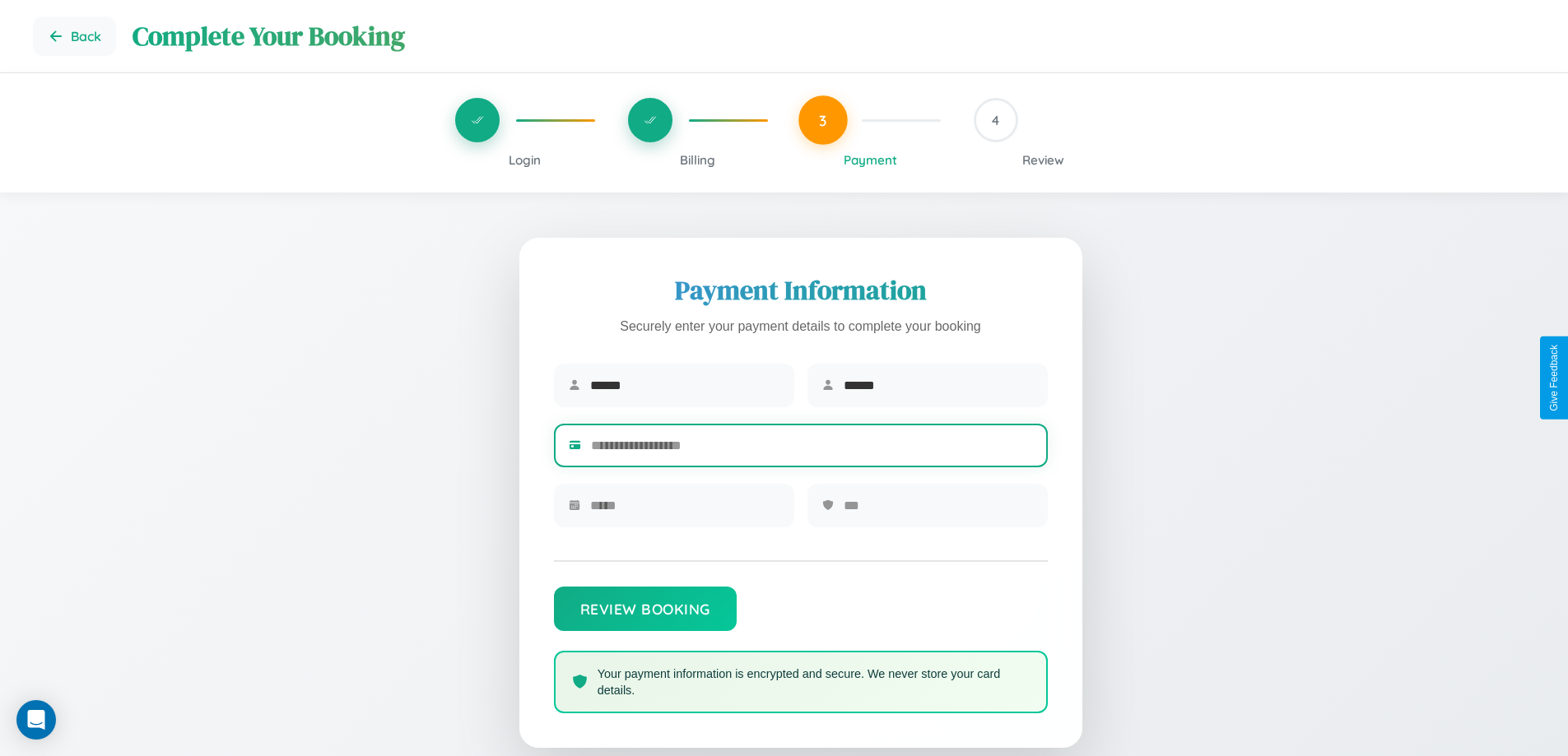
click at [812, 448] on input "text" at bounding box center [812, 445] width 442 height 40
type input "**********"
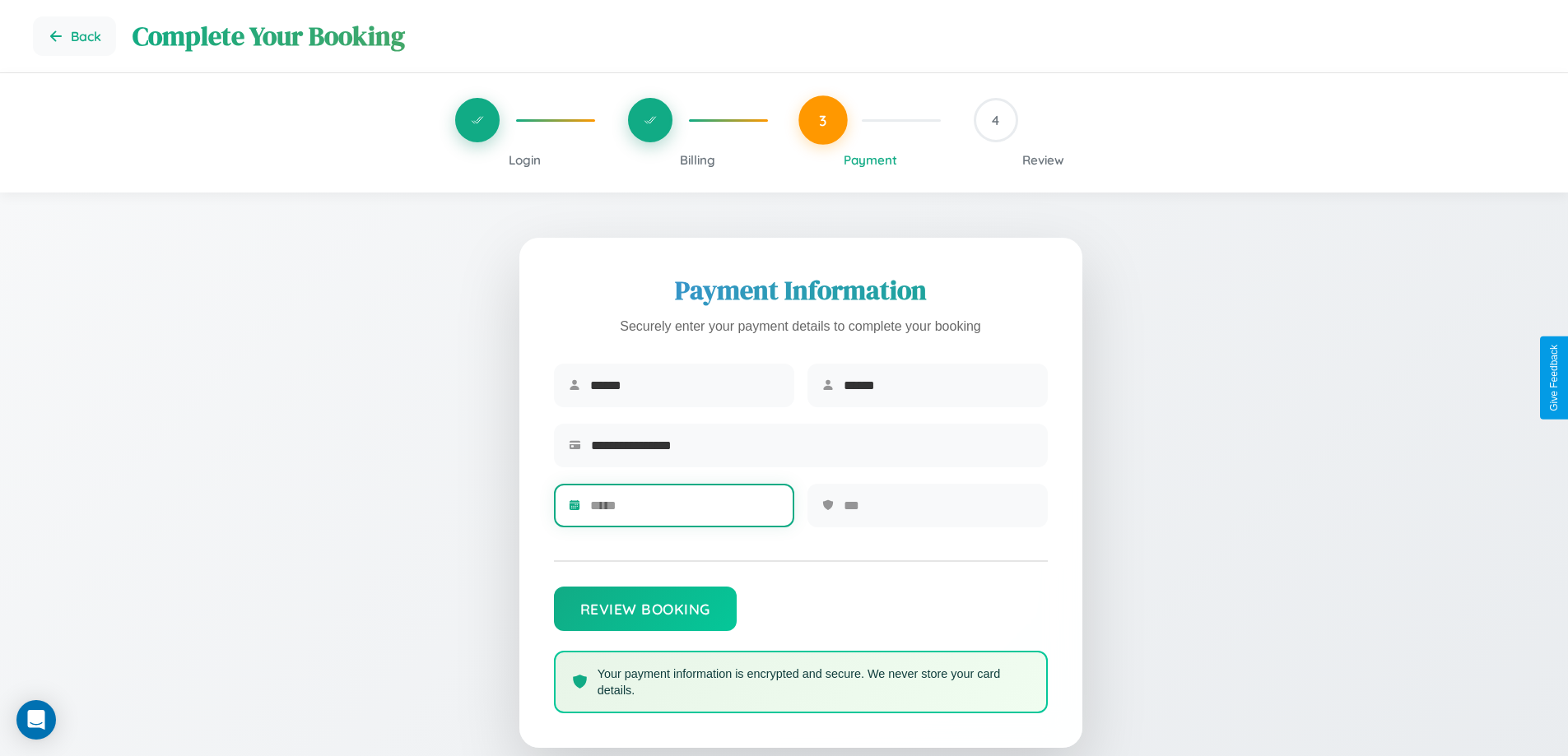
click at [685, 511] on input "text" at bounding box center [685, 506] width 189 height 40
type input "*****"
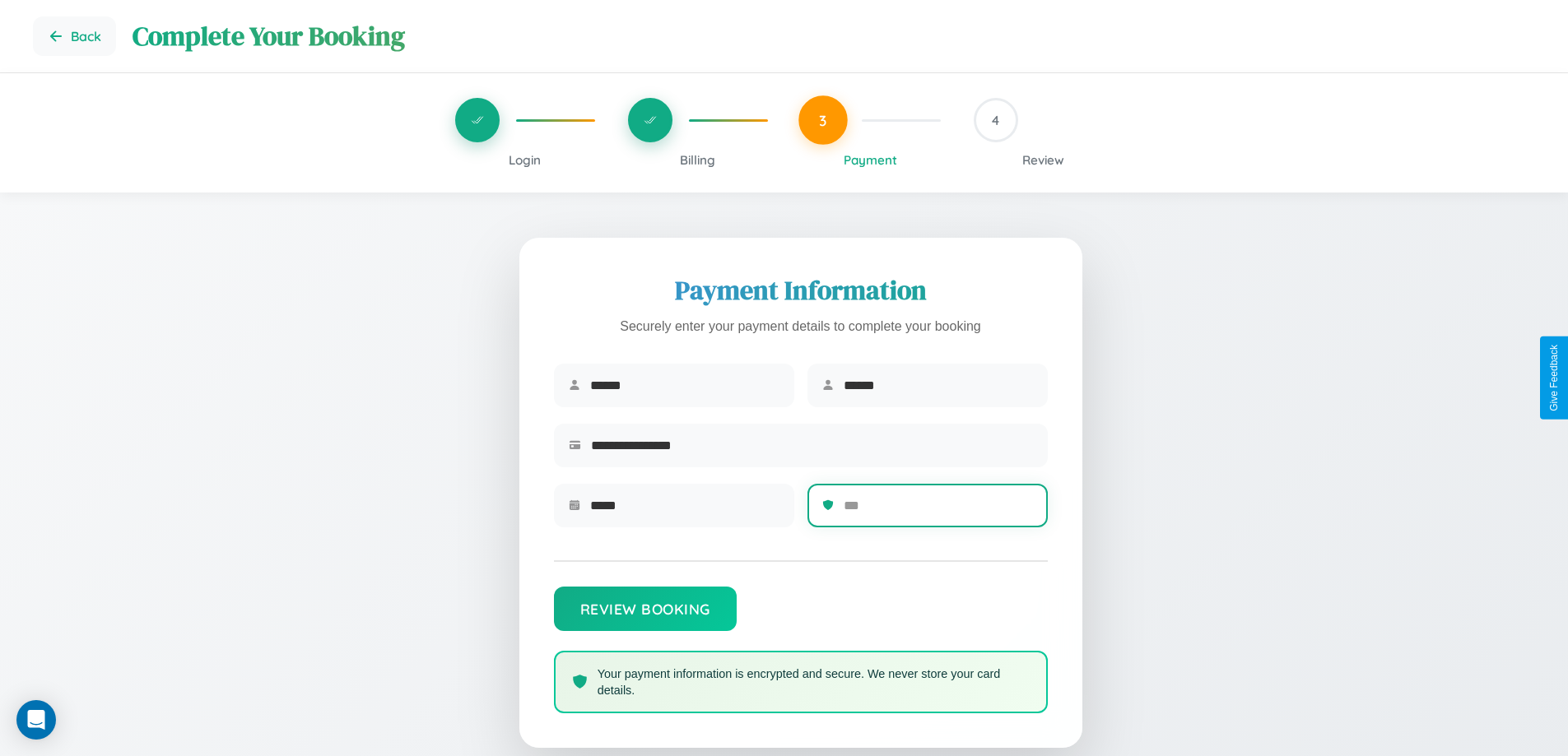
click at [938, 511] on input "text" at bounding box center [939, 506] width 189 height 40
type input "***"
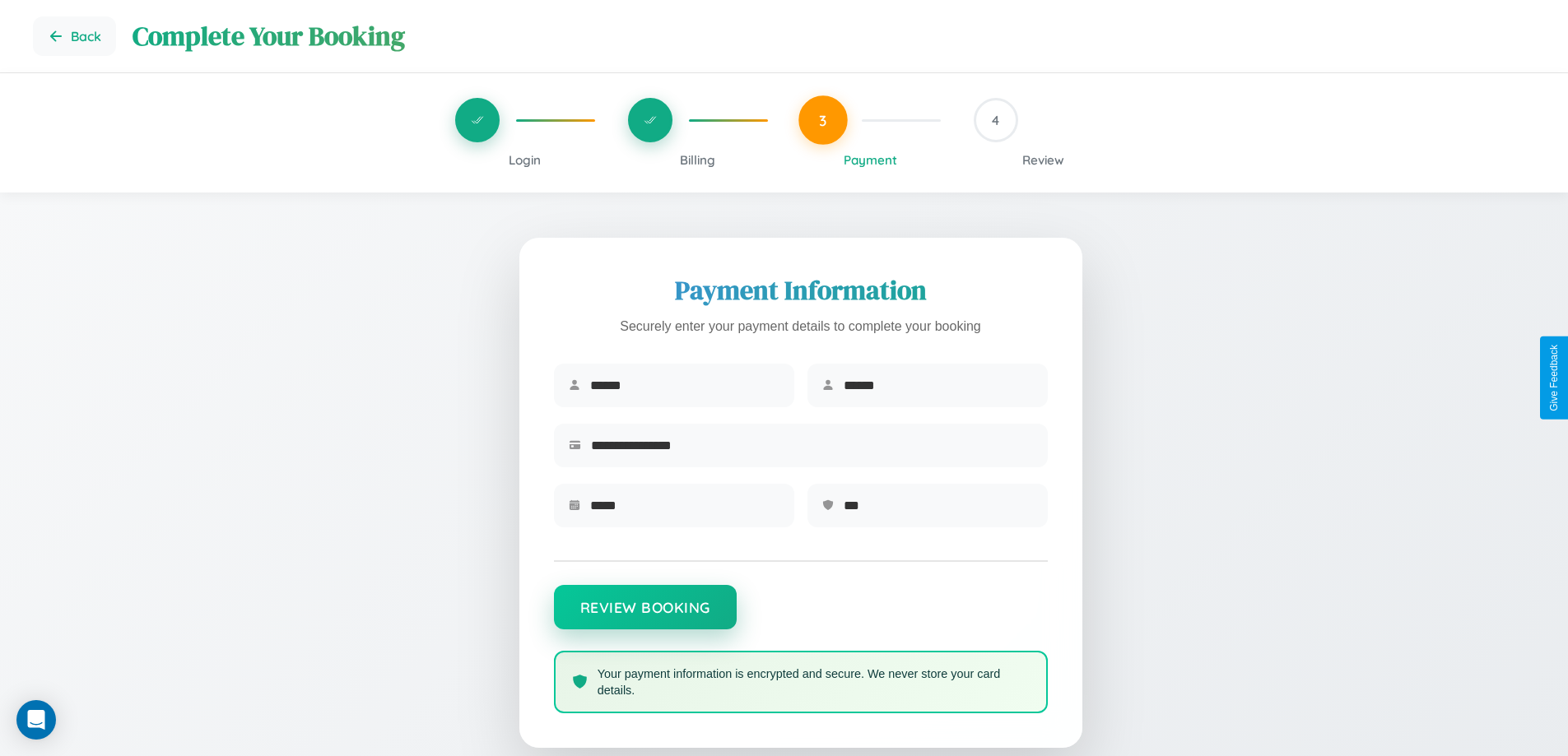
click at [644, 616] on button "Review Booking" at bounding box center [645, 607] width 183 height 45
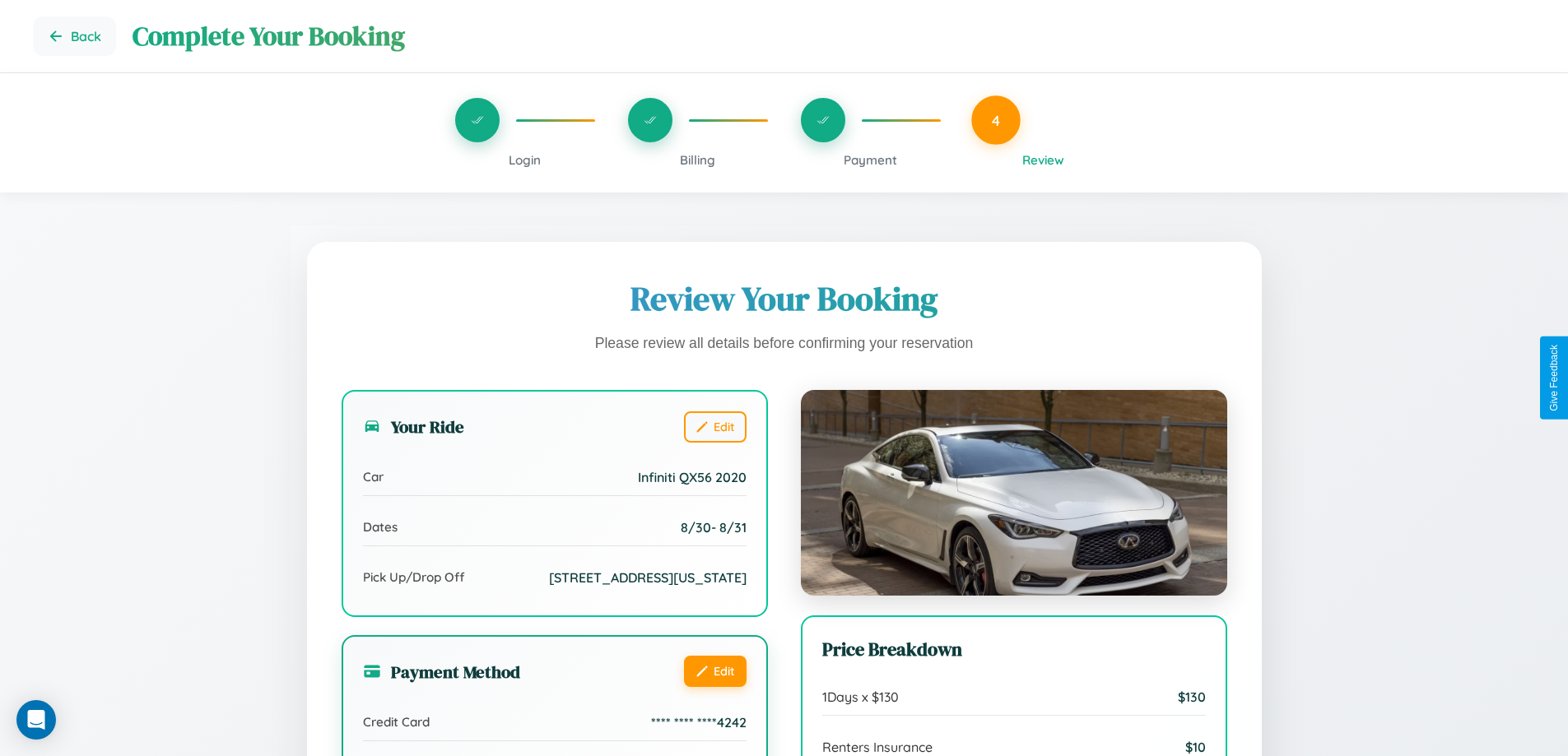
click at [714, 687] on button "Edit" at bounding box center [715, 671] width 62 height 32
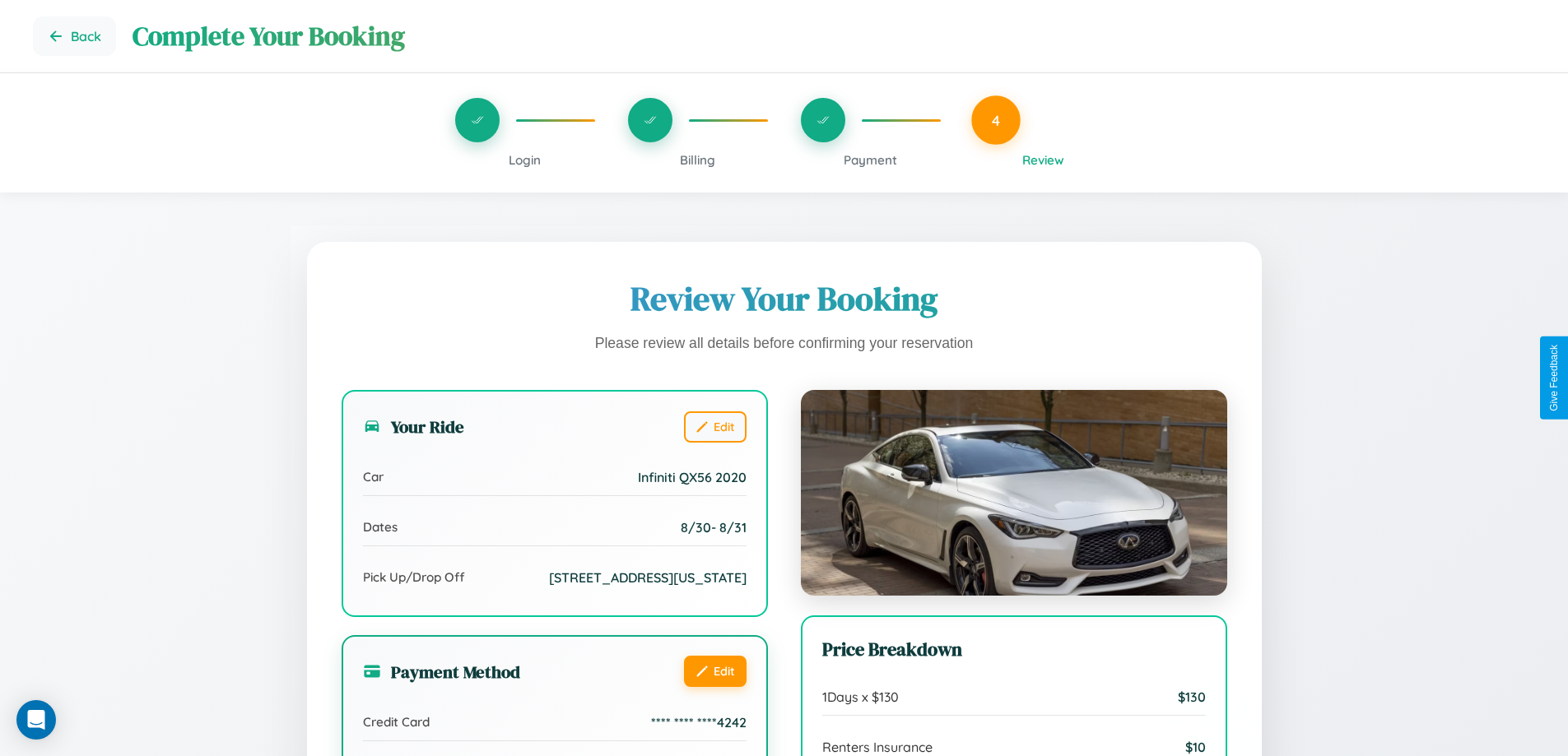
click at [714, 687] on button "Edit" at bounding box center [715, 671] width 62 height 32
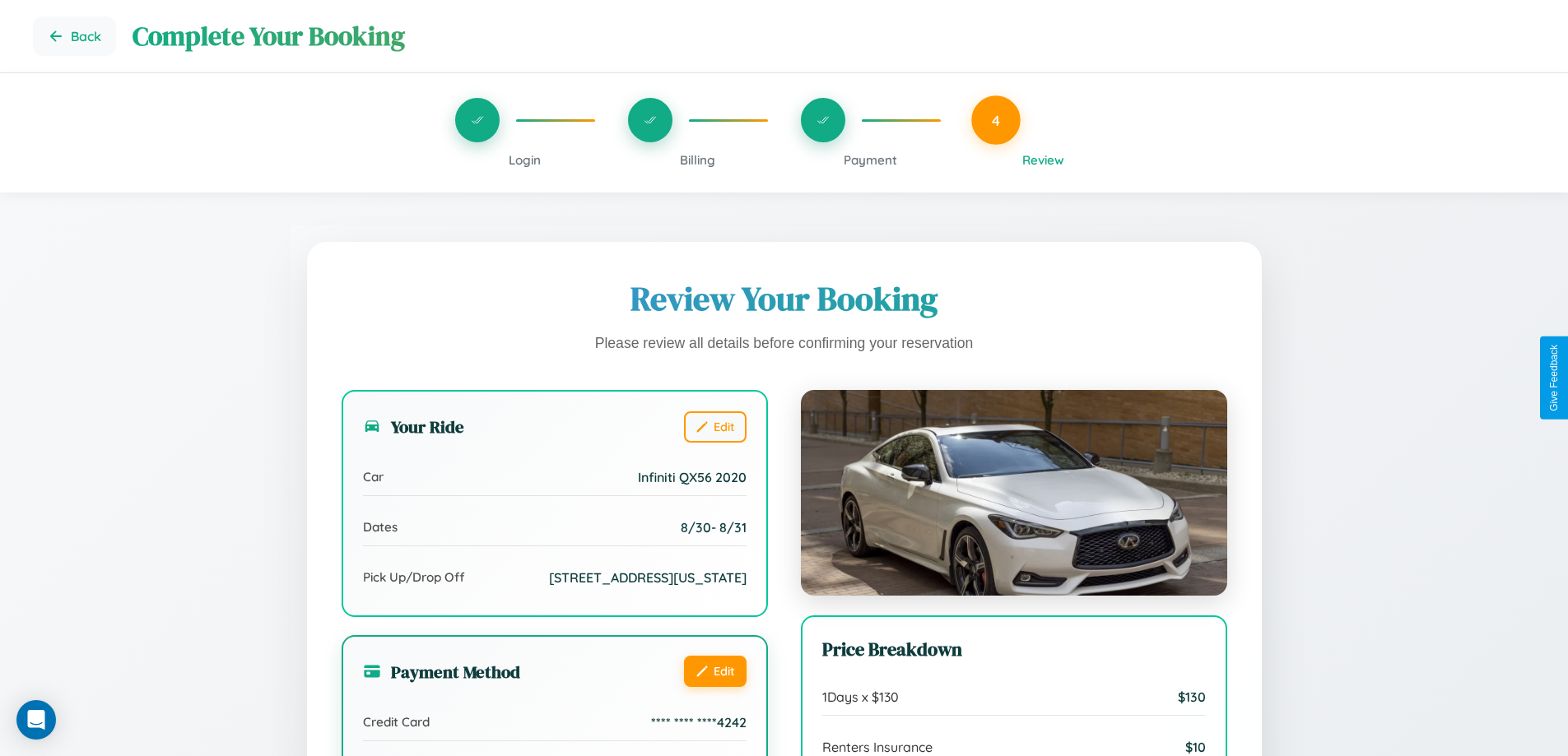
click at [714, 687] on button "Edit" at bounding box center [715, 671] width 62 height 32
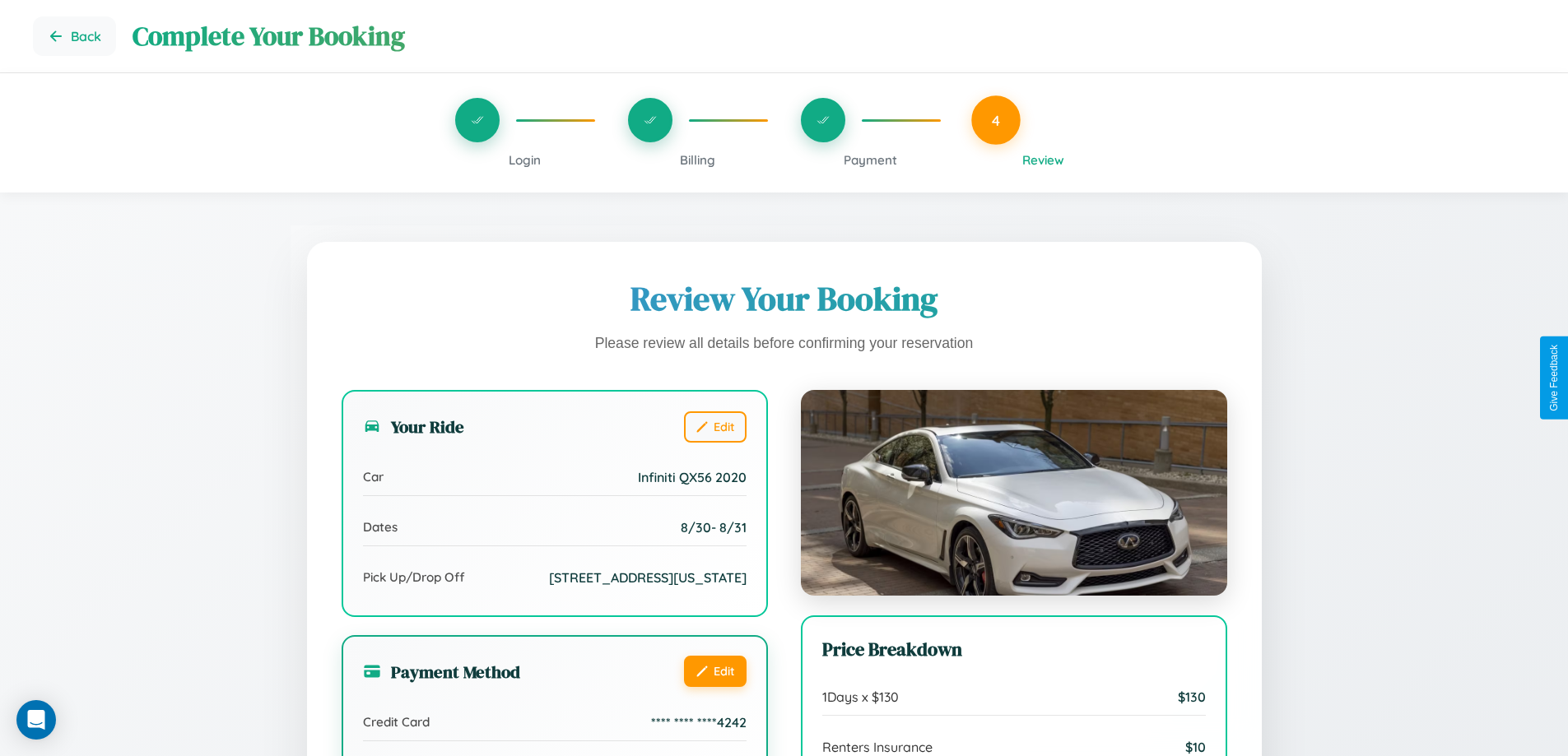
click at [714, 687] on button "Edit" at bounding box center [715, 671] width 62 height 32
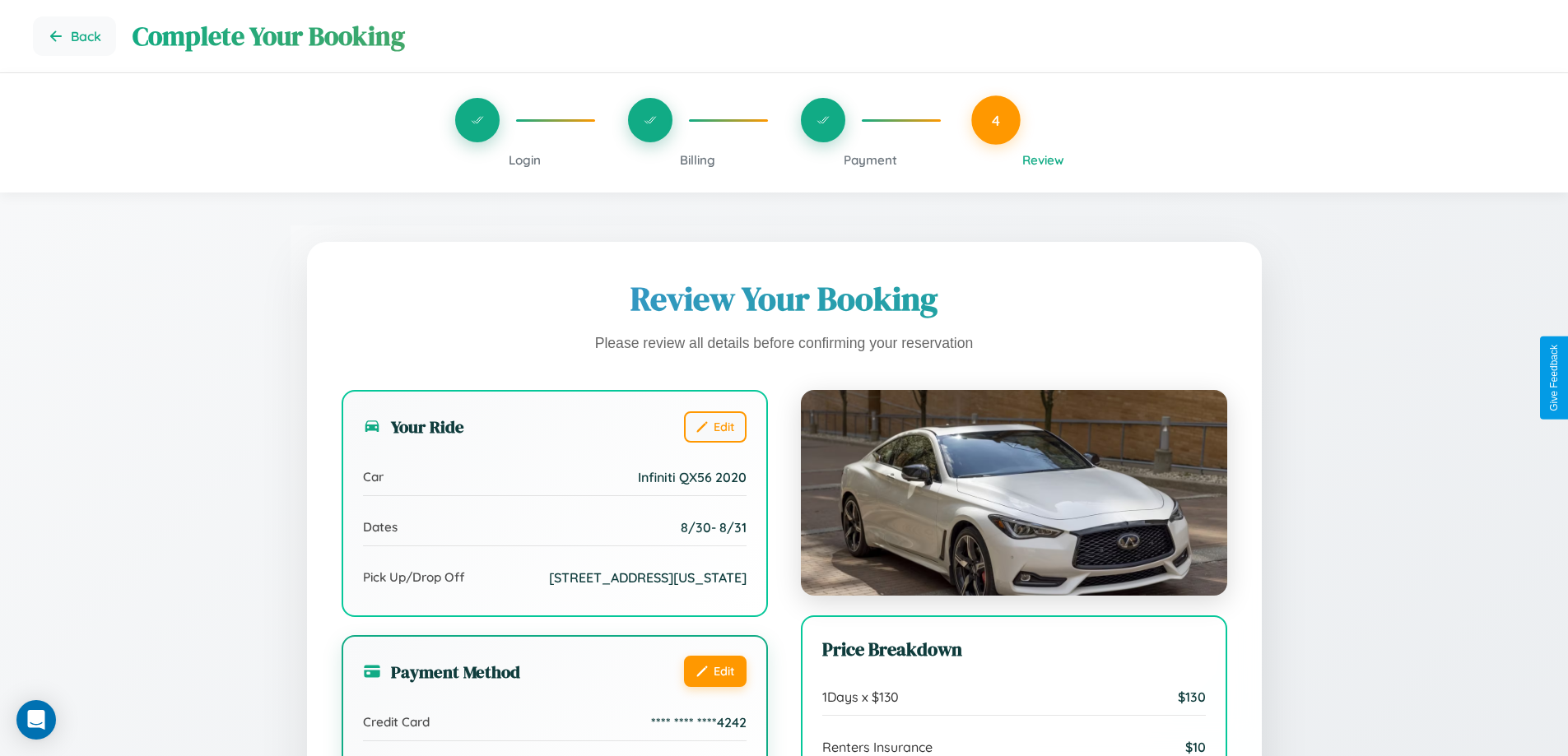
click at [714, 687] on button "Edit" at bounding box center [715, 671] width 62 height 32
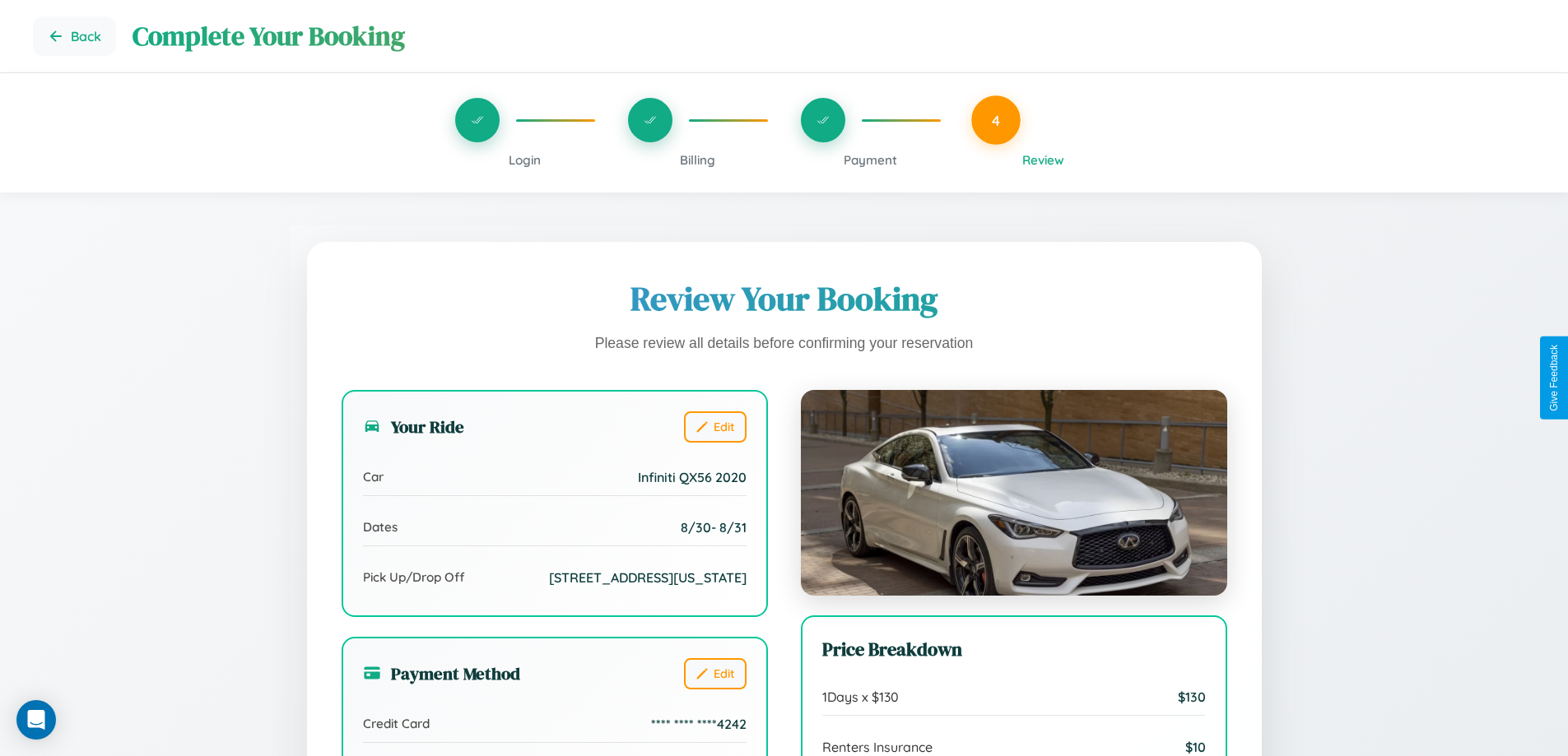
click at [697, 160] on span "Billing" at bounding box center [697, 160] width 35 height 15
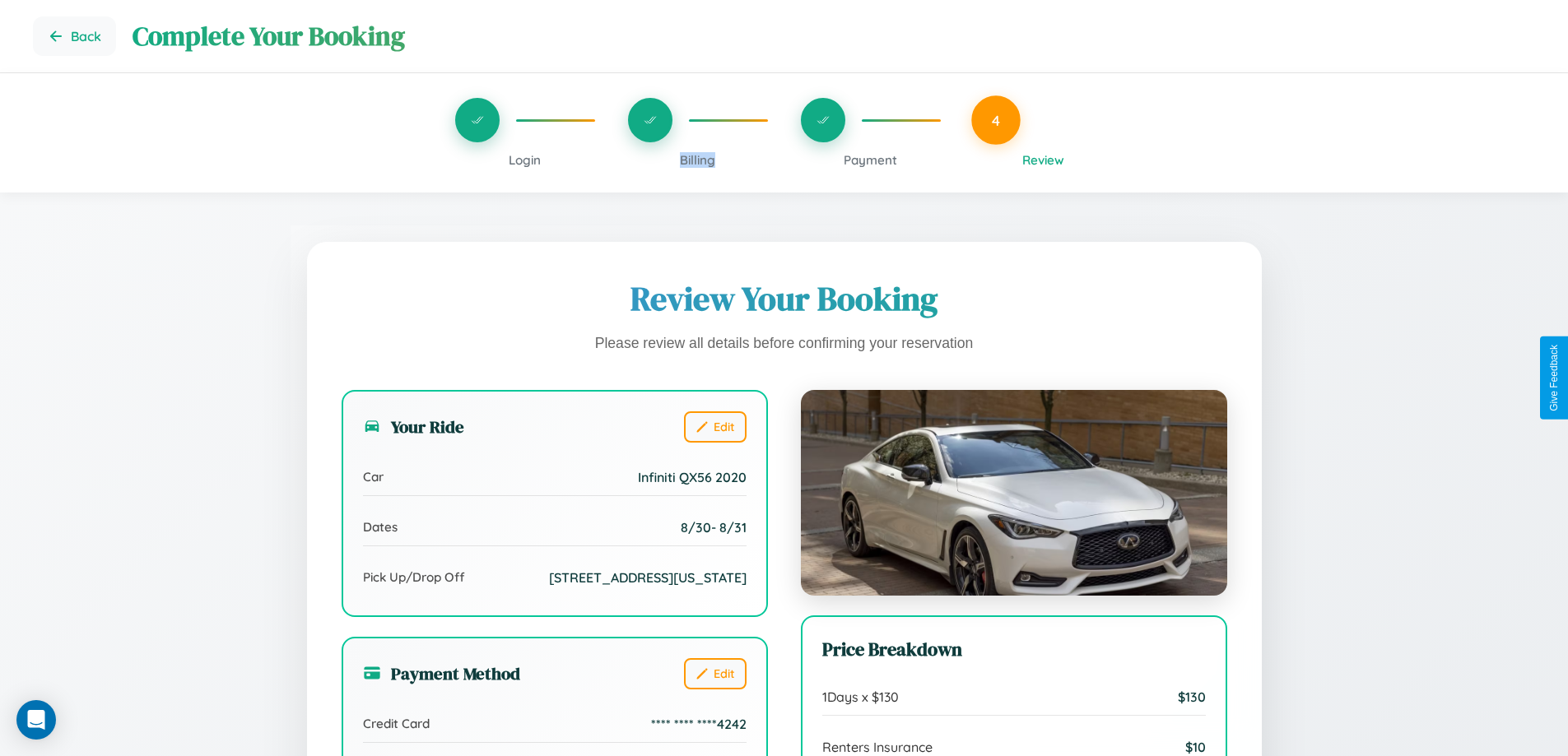
click at [697, 160] on span "Billing" at bounding box center [697, 160] width 35 height 15
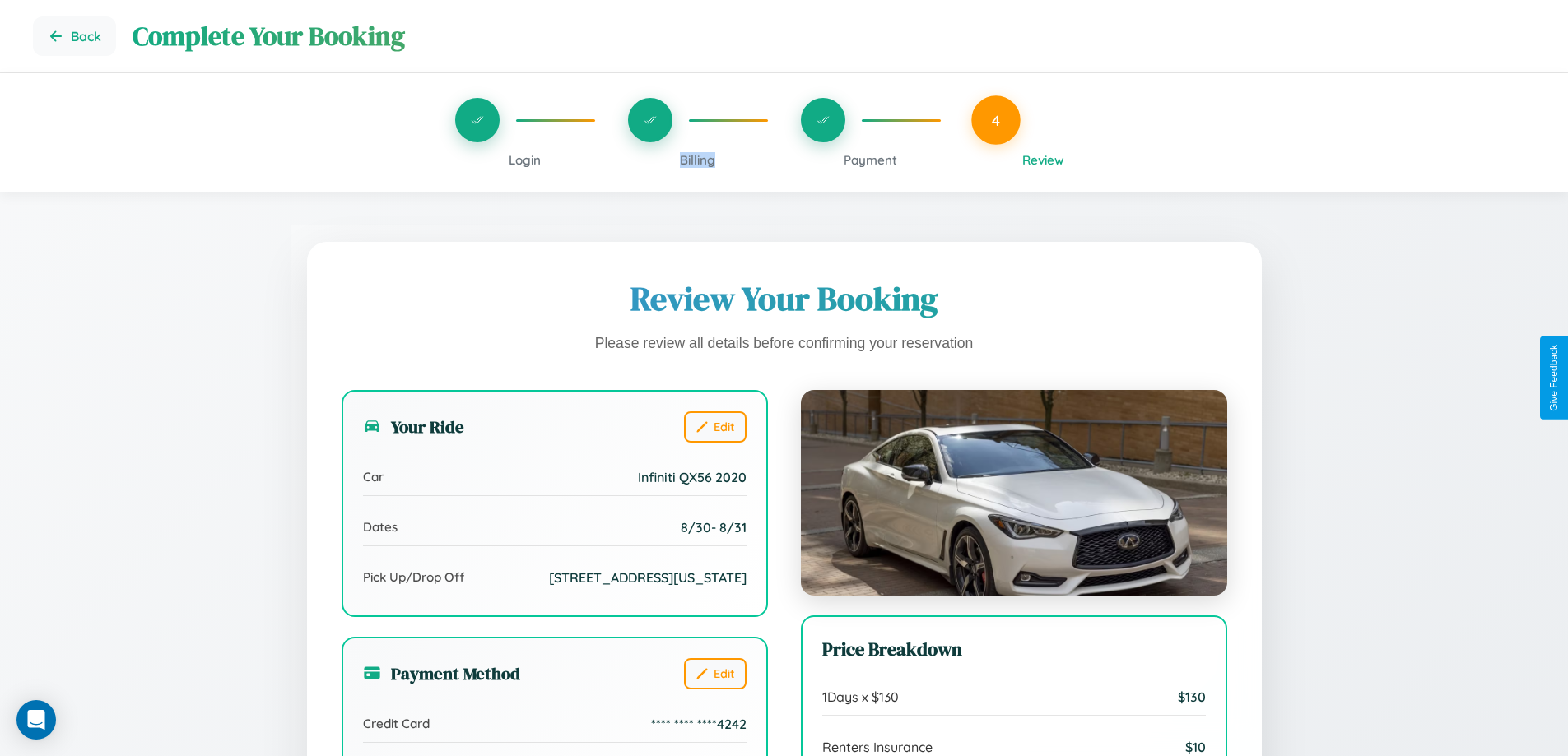
click at [697, 160] on span "Billing" at bounding box center [697, 160] width 35 height 15
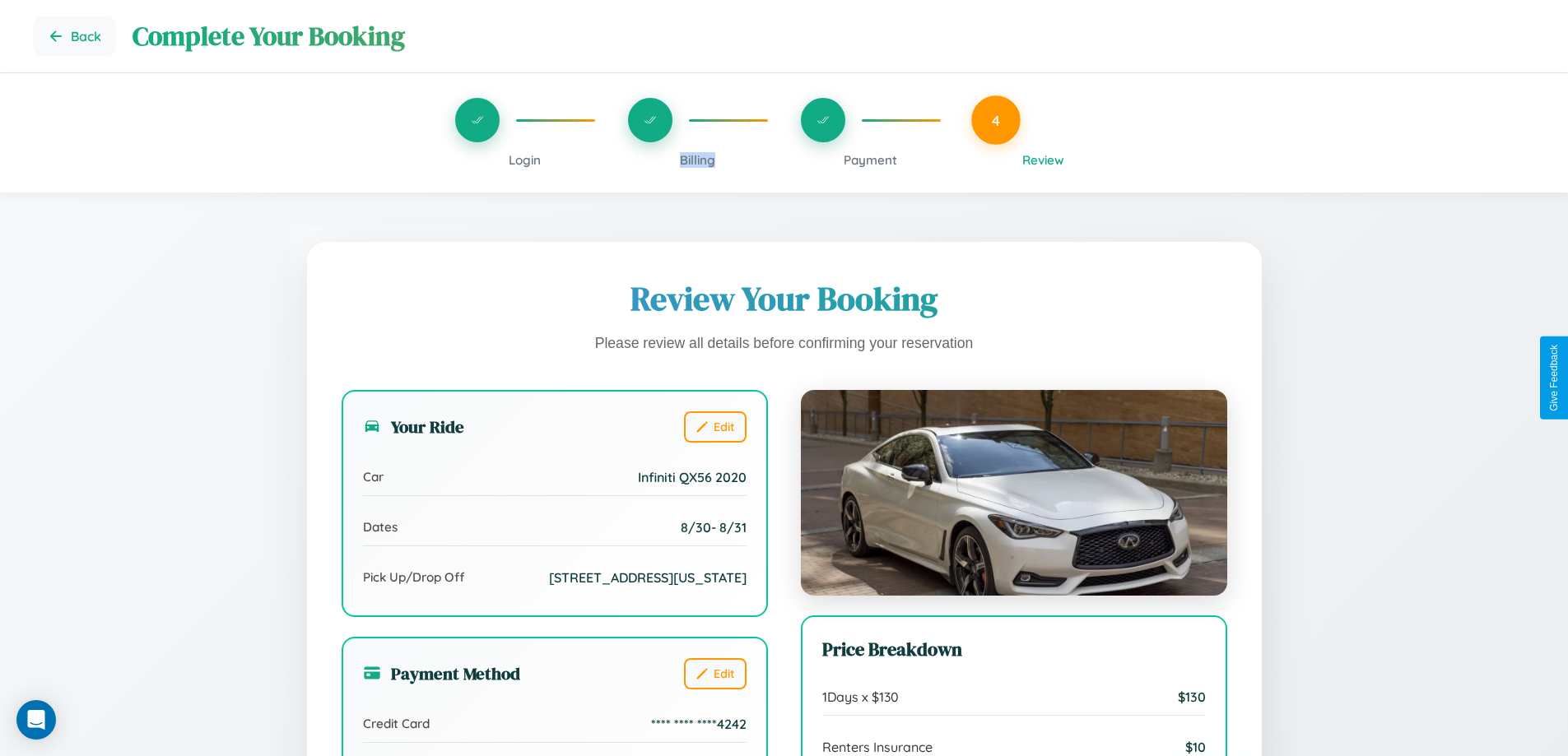
click at [697, 160] on span "Billing" at bounding box center [697, 160] width 35 height 15
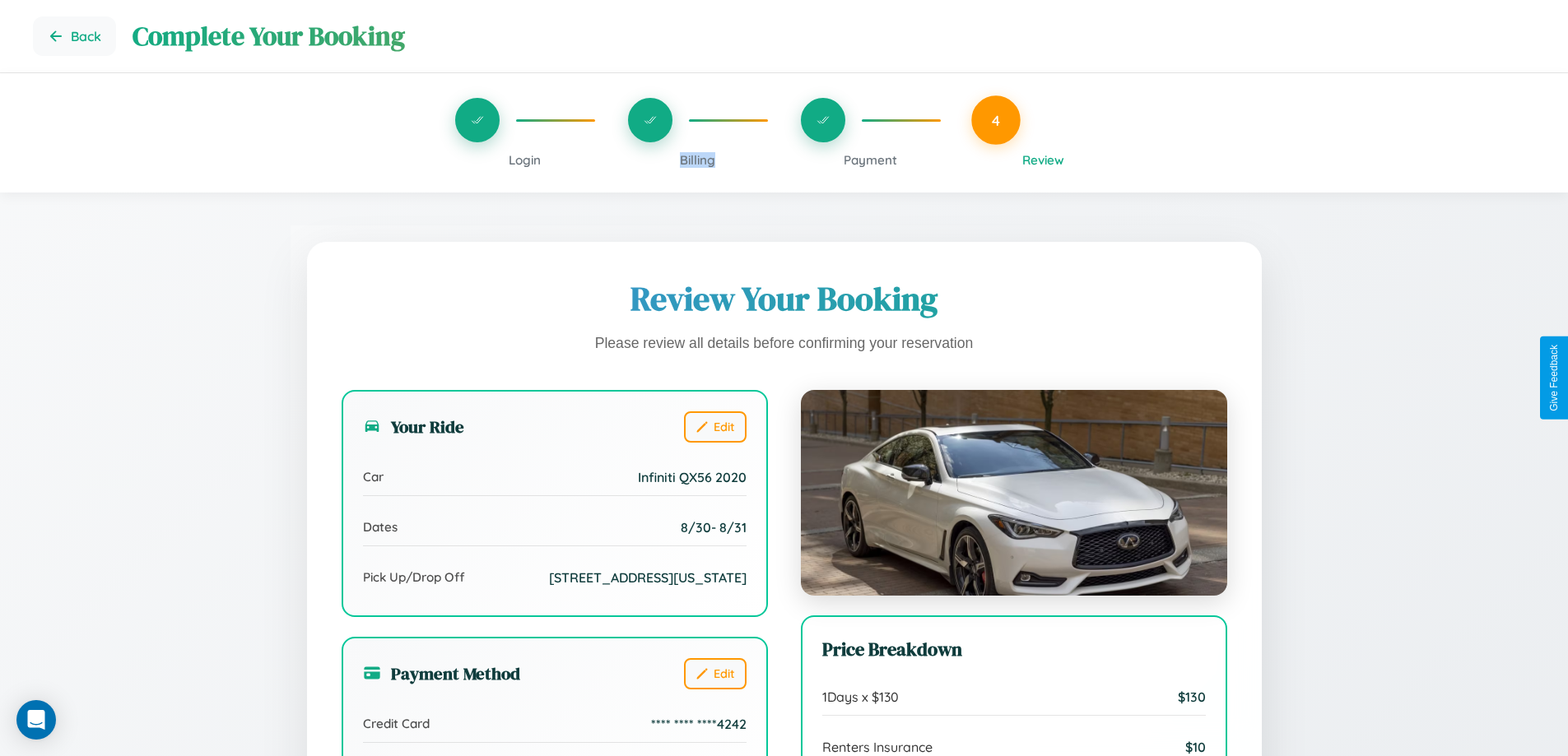
click at [697, 160] on span "Billing" at bounding box center [697, 160] width 35 height 15
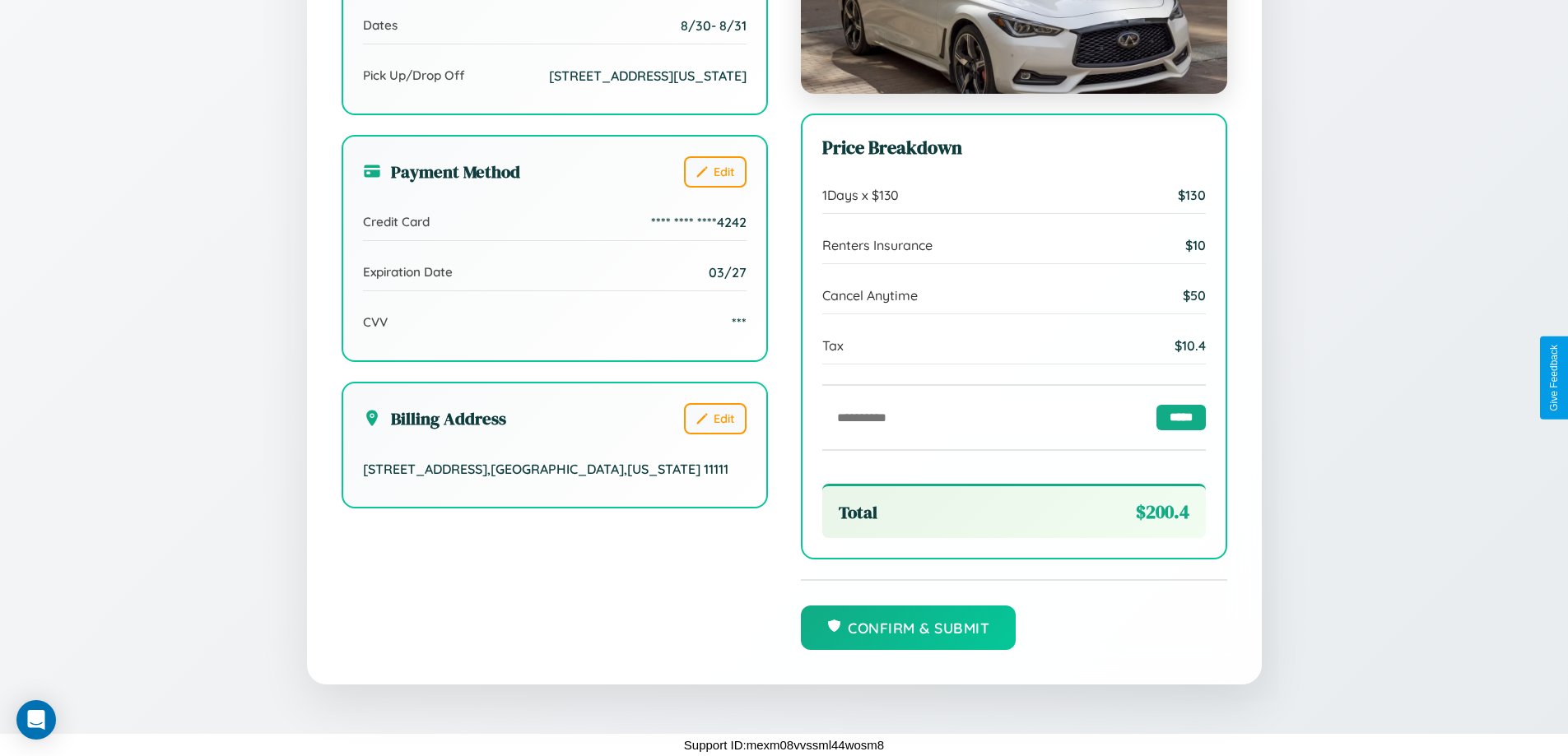
scroll to position [504, 0]
click at [908, 627] on button "Confirm & Submit" at bounding box center [909, 626] width 216 height 45
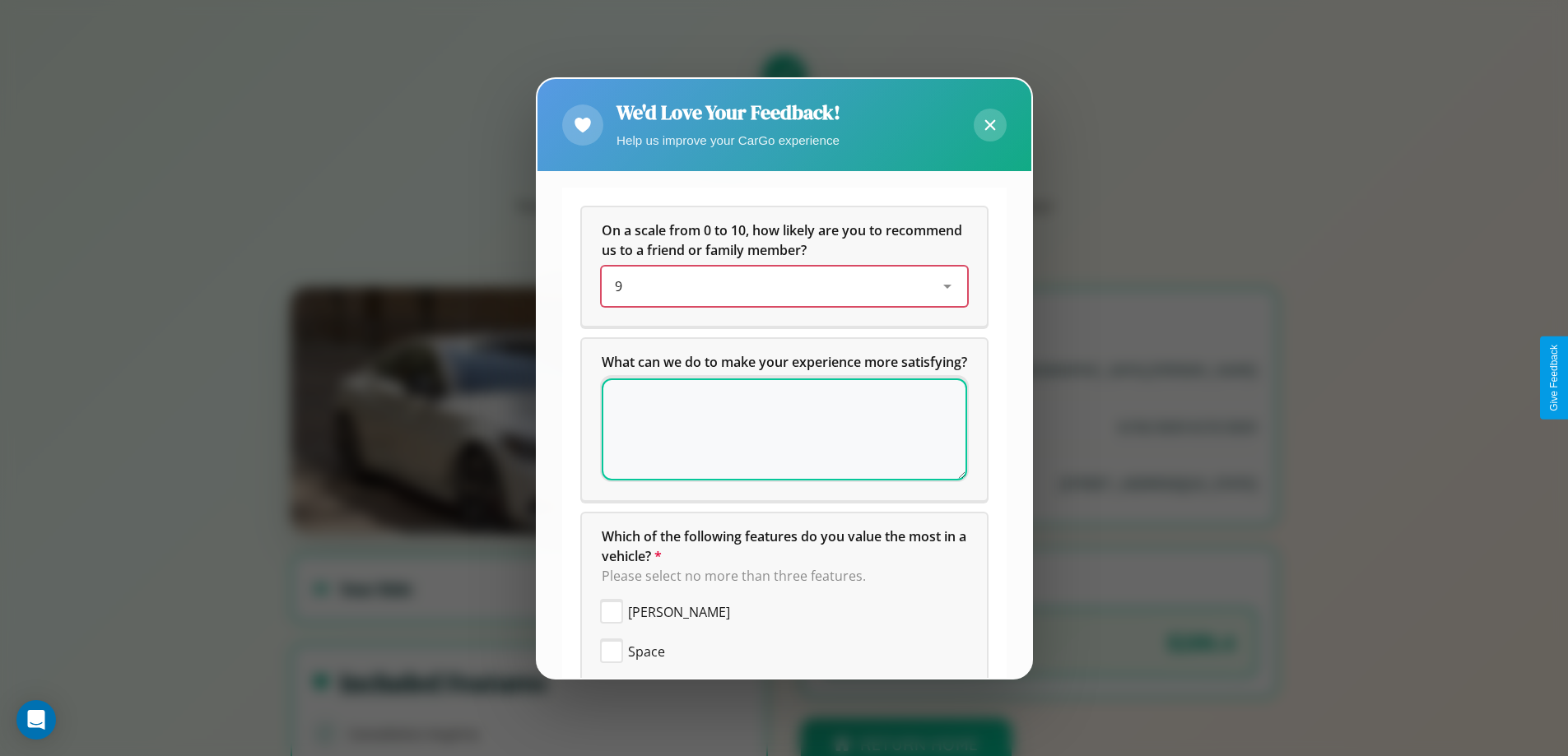
click at [778, 287] on div "9" at bounding box center [771, 286] width 313 height 20
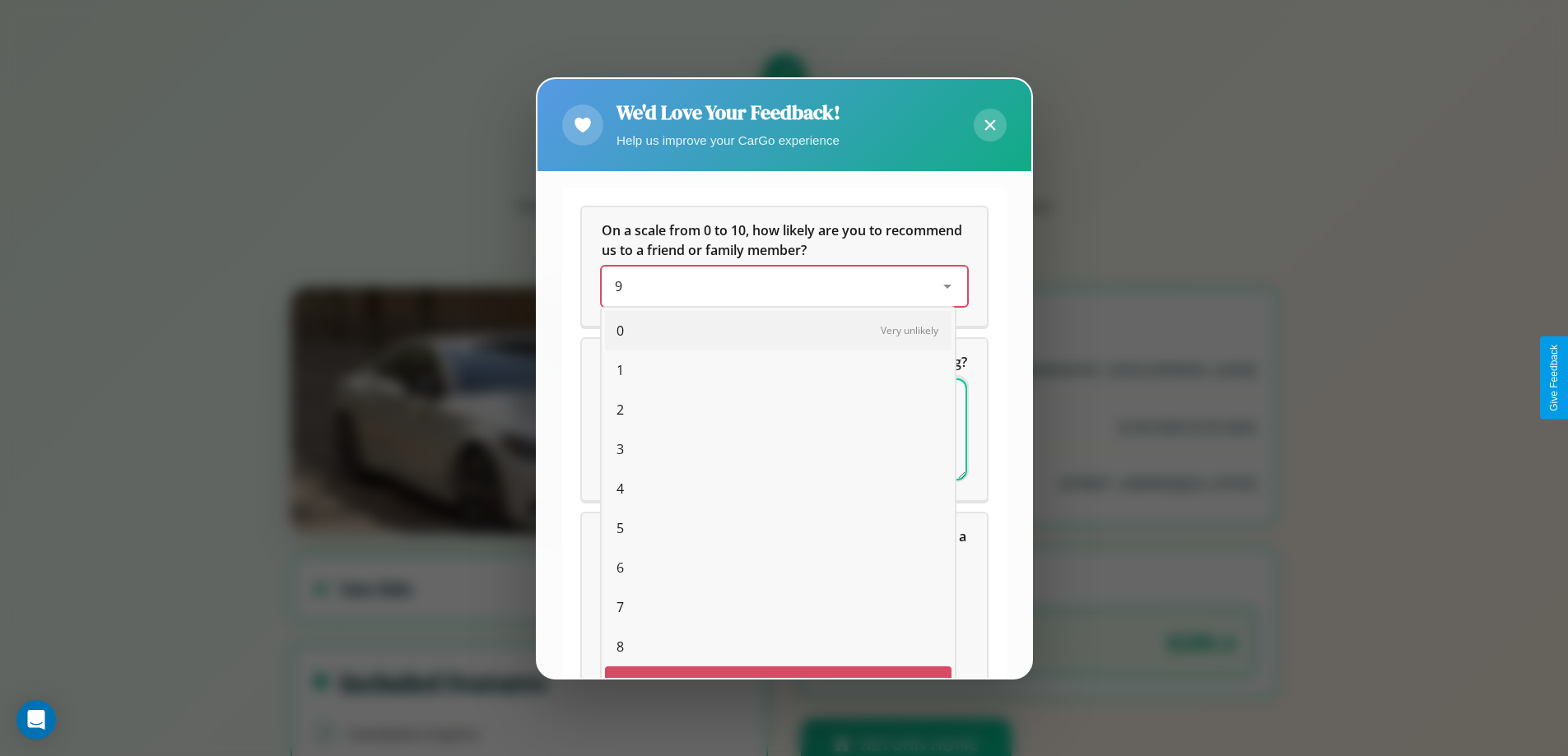
scroll to position [29, 68]
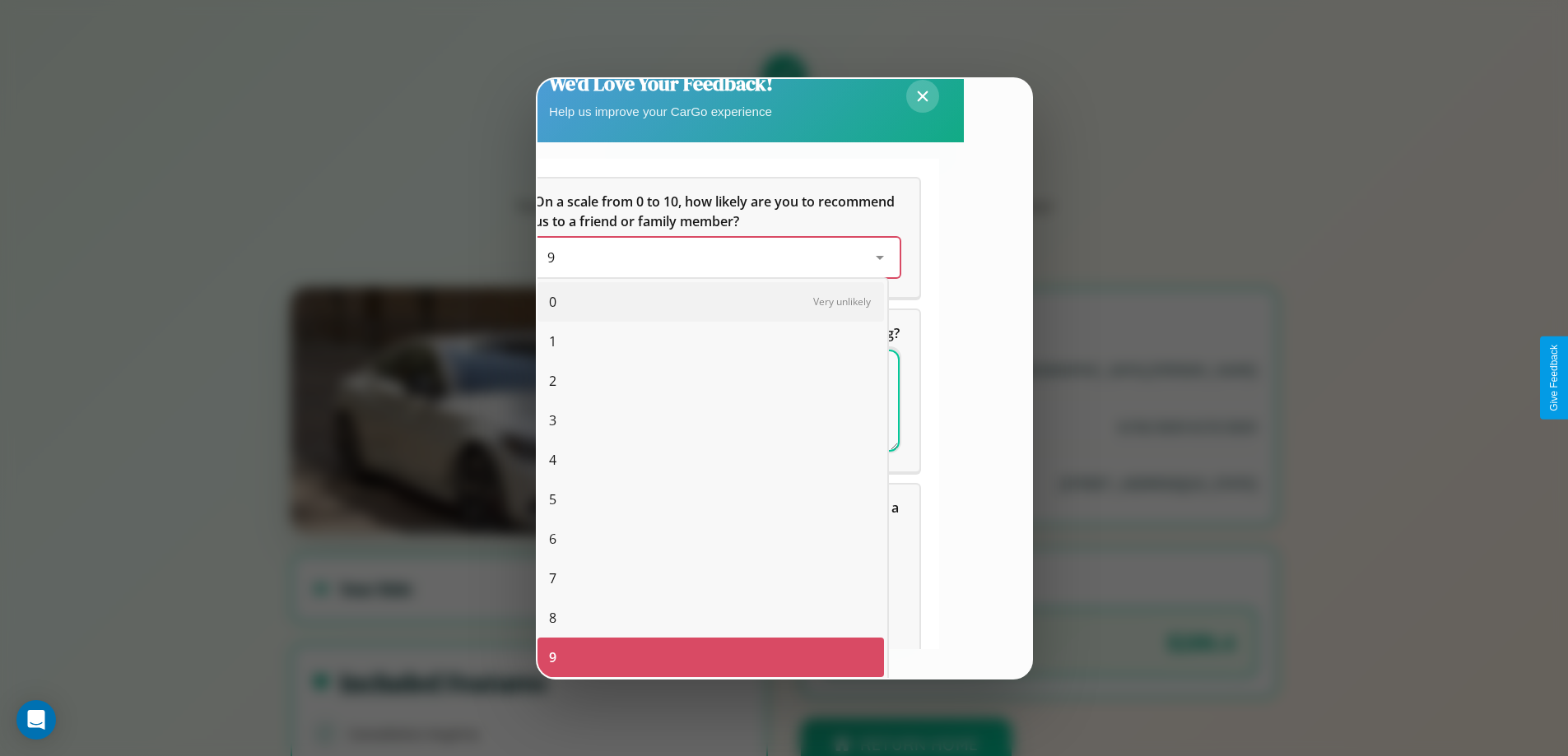
click at [553, 460] on span "4" at bounding box center [553, 460] width 8 height 20
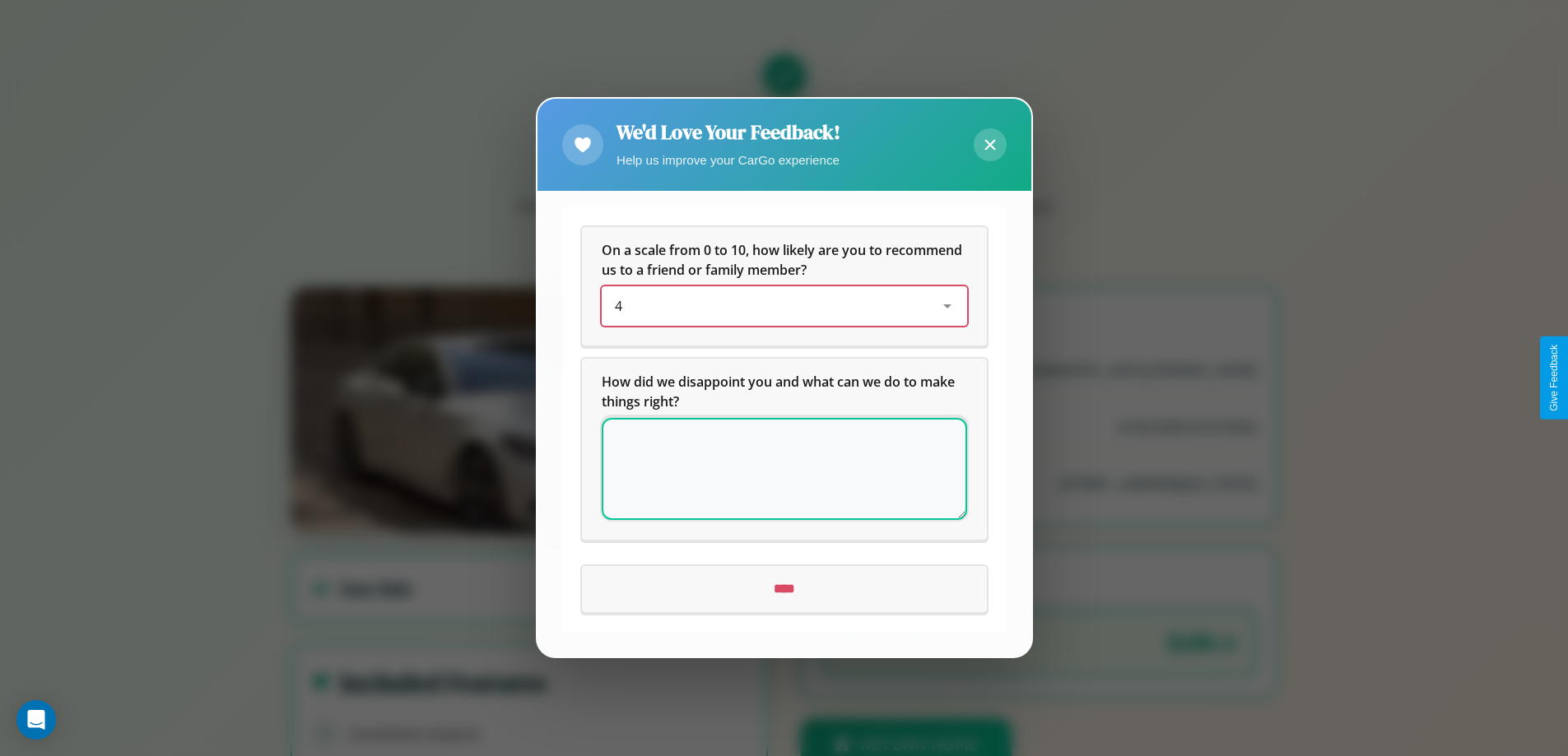
scroll to position [0, 0]
click at [990, 145] on icon at bounding box center [990, 144] width 11 height 11
